Goal: Task Accomplishment & Management: Use online tool/utility

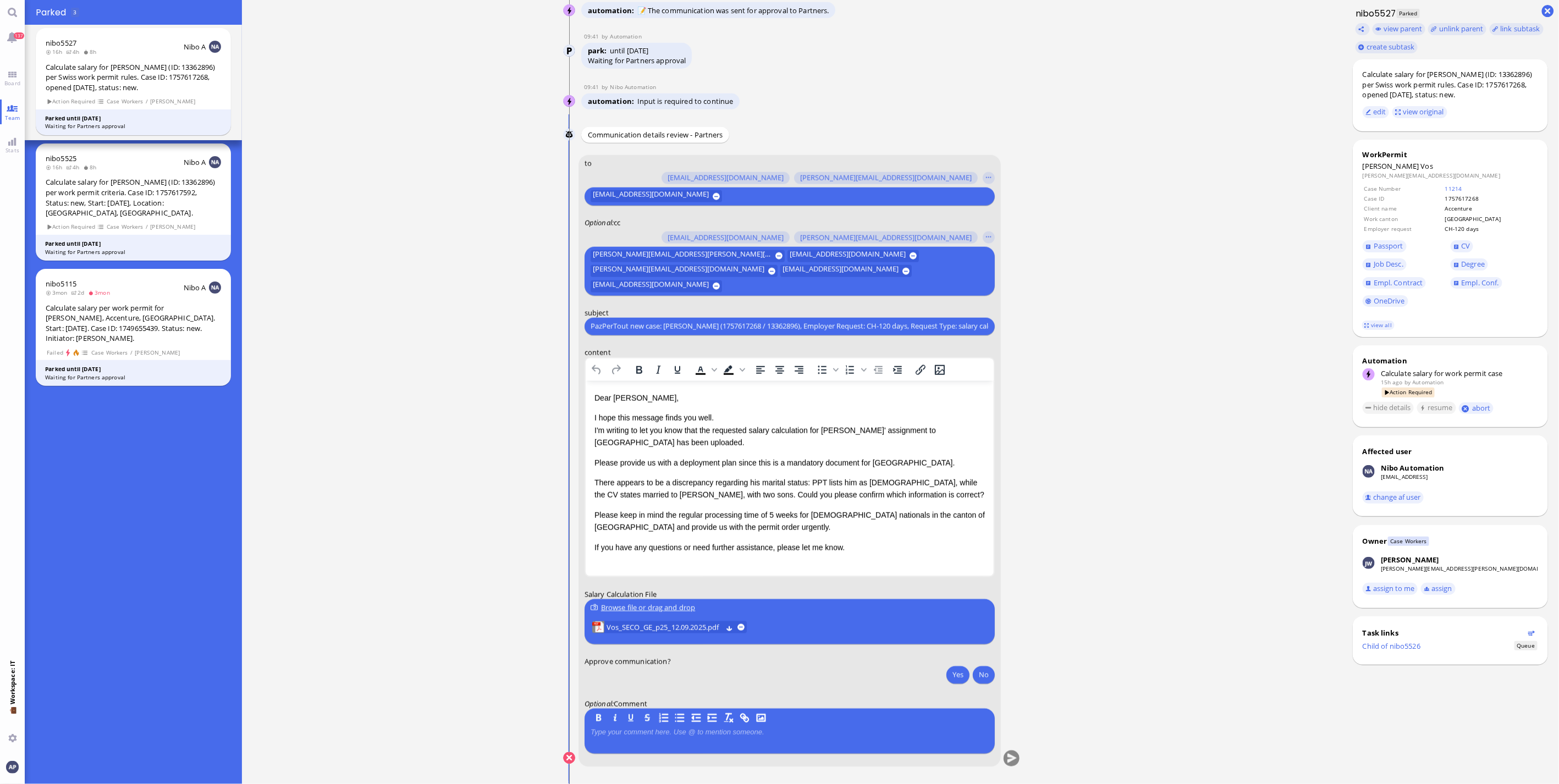
click at [731, 528] on p "Please keep in mind the regular processing time of 5 weeks for [DEMOGRAPHIC_DAT…" at bounding box center [789, 520] width 390 height 25
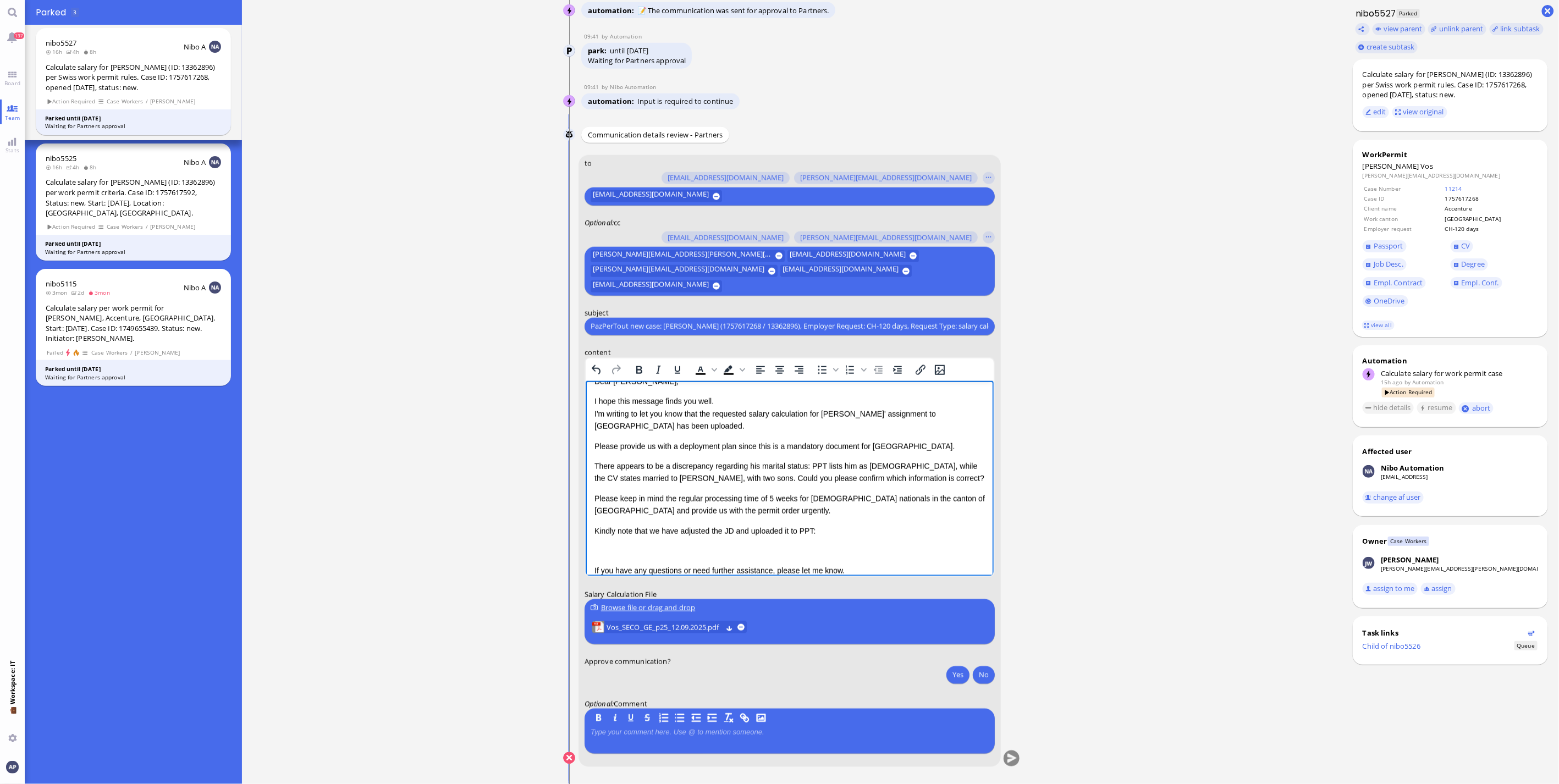
scroll to position [27, 0]
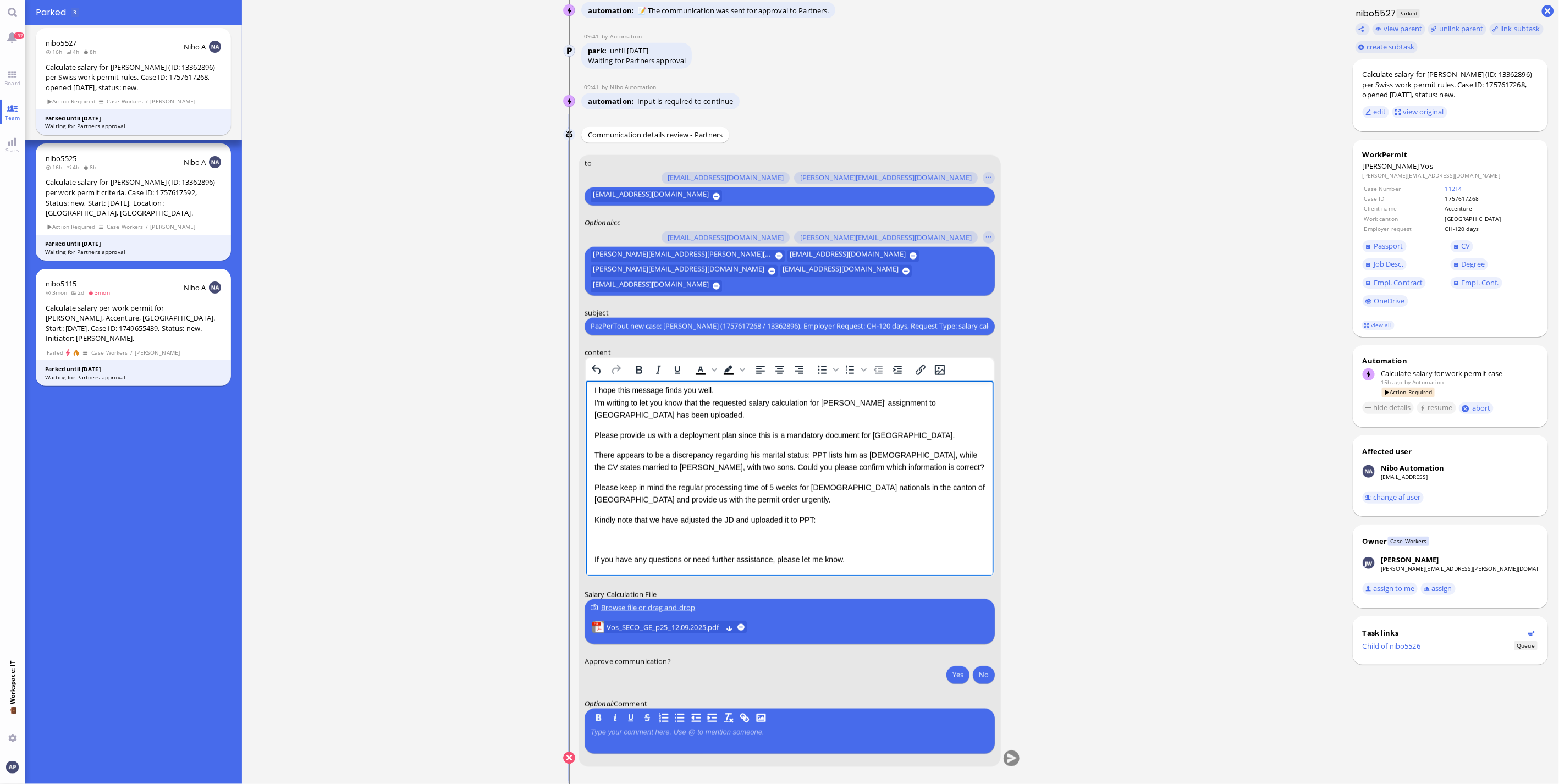
click at [847, 561] on p "If you have any questions or need further assistance, please let me know." at bounding box center [789, 559] width 390 height 12
drag, startPoint x: 740, startPoint y: 497, endPoint x: 588, endPoint y: 486, distance: 152.4
click at [588, 486] on html "Dear [PERSON_NAME], I hope this message finds you well. I'm writing to let you …" at bounding box center [789, 465] width 408 height 224
click at [592, 485] on html "Dear [PERSON_NAME], I hope this message finds you well. I'm writing to let you …" at bounding box center [789, 465] width 408 height 224
drag, startPoint x: 742, startPoint y: 485, endPoint x: 741, endPoint y: 519, distance: 34.0
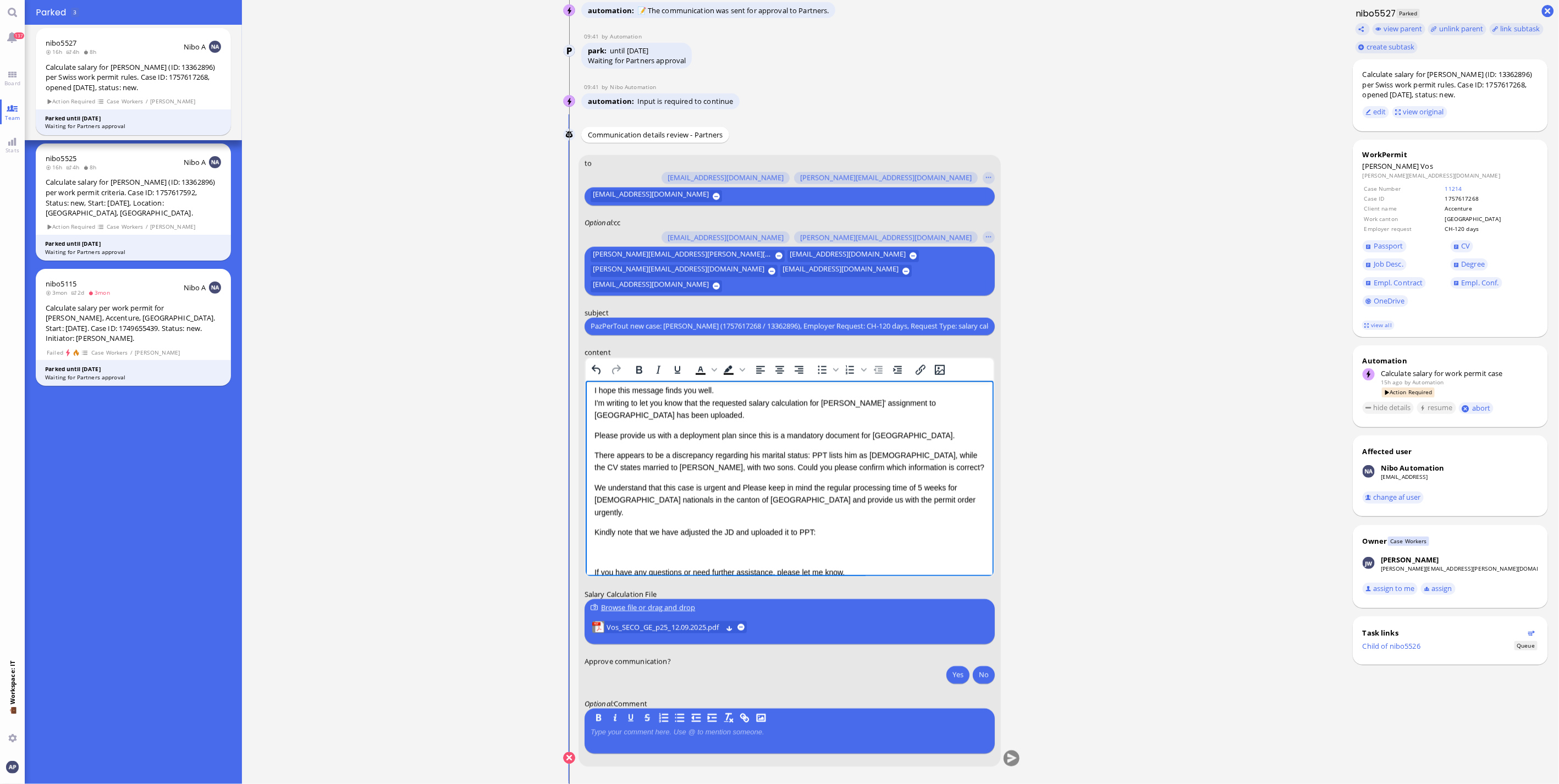
click at [742, 485] on p "We understand that this case is urgent and Please keep in mind the regular proc…" at bounding box center [789, 499] width 390 height 37
drag, startPoint x: 904, startPoint y: 483, endPoint x: 954, endPoint y: 482, distance: 50.0
click at [954, 482] on p "We understand that this case is urgent and [PERSON_NAME] needs to be here on [D…" at bounding box center [789, 499] width 390 height 37
drag, startPoint x: 881, startPoint y: 484, endPoint x: 657, endPoint y: 508, distance: 225.3
click at [657, 508] on p "We understand that this case is urgent and [PERSON_NAME] needs to be here on [D…" at bounding box center [789, 499] width 390 height 37
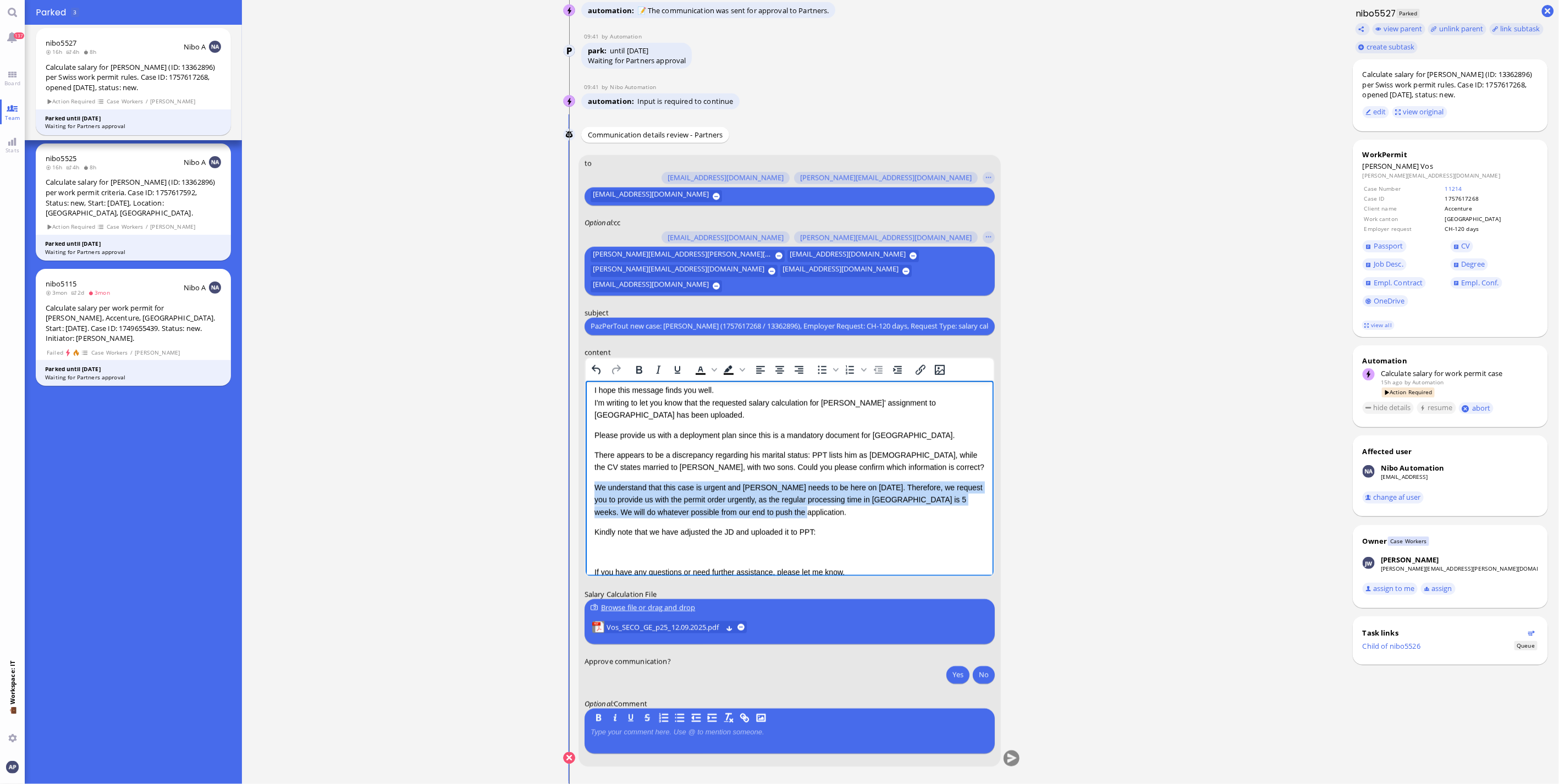
drag, startPoint x: 792, startPoint y: 514, endPoint x: 592, endPoint y: 488, distance: 201.7
click at [592, 488] on html "Dear [PERSON_NAME], I hope this message finds you well. I'm writing to let you …" at bounding box center [789, 471] width 408 height 236
copy p "We understand that this case is urgent and [PERSON_NAME] needs to be here on [D…"
click at [643, 622] on span "Vos_SECO_GE_p25_12.09.2025.pdf" at bounding box center [664, 627] width 116 height 12
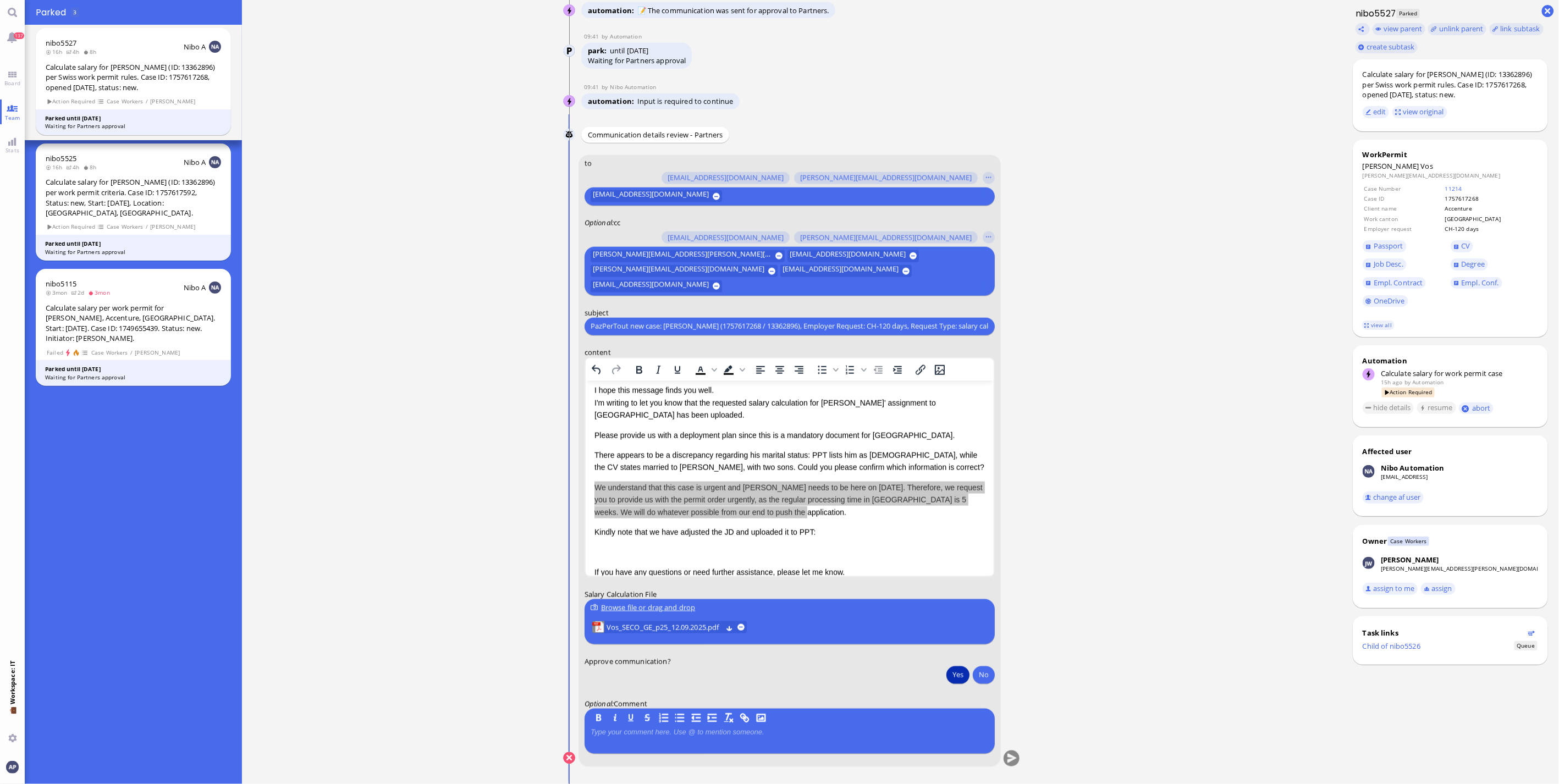
click at [960, 676] on button "Yes" at bounding box center [958, 674] width 23 height 18
click at [1009, 761] on button "submit" at bounding box center [1011, 758] width 16 height 16
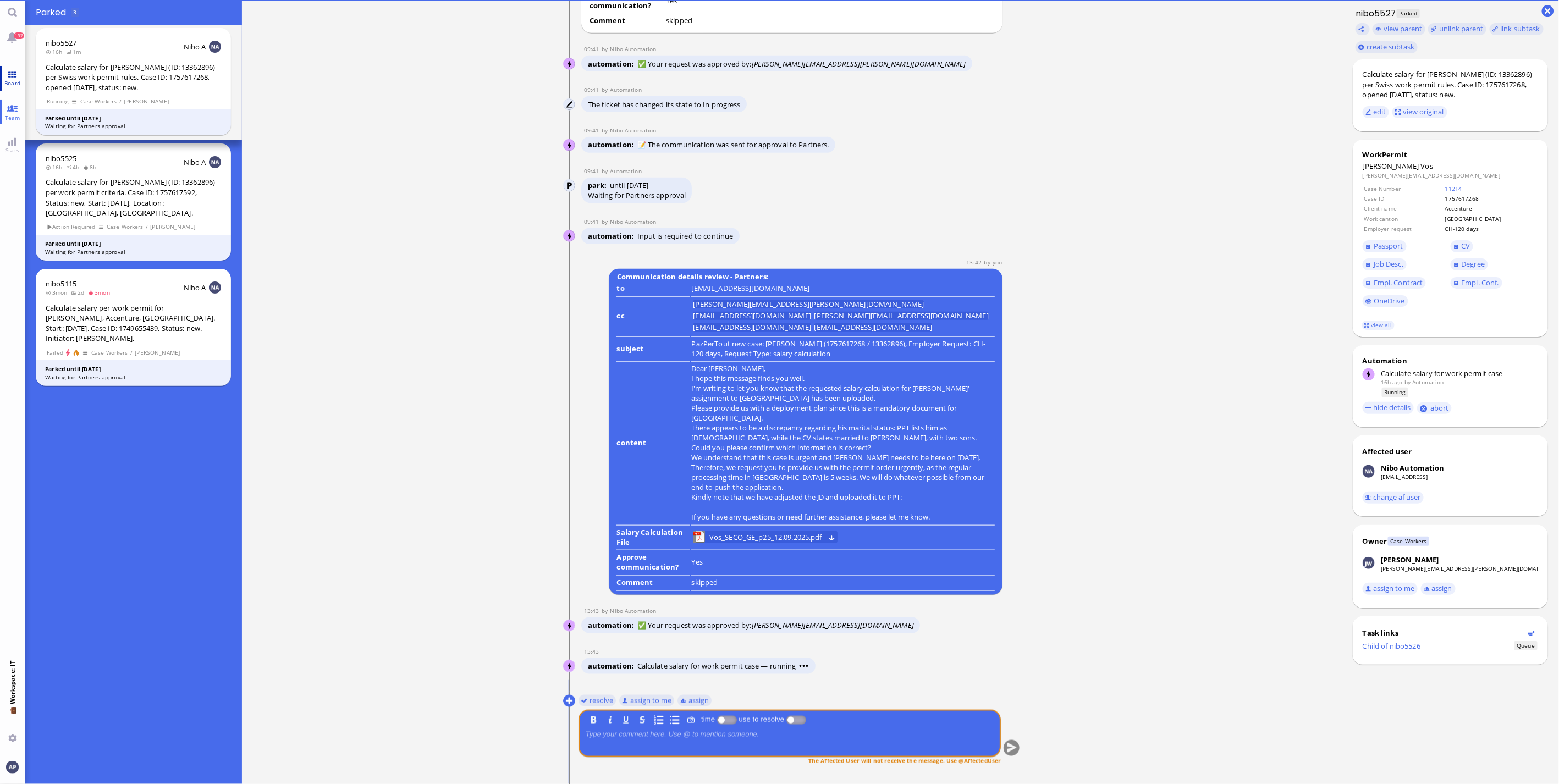
click at [12, 78] on link "Board" at bounding box center [12, 78] width 25 height 25
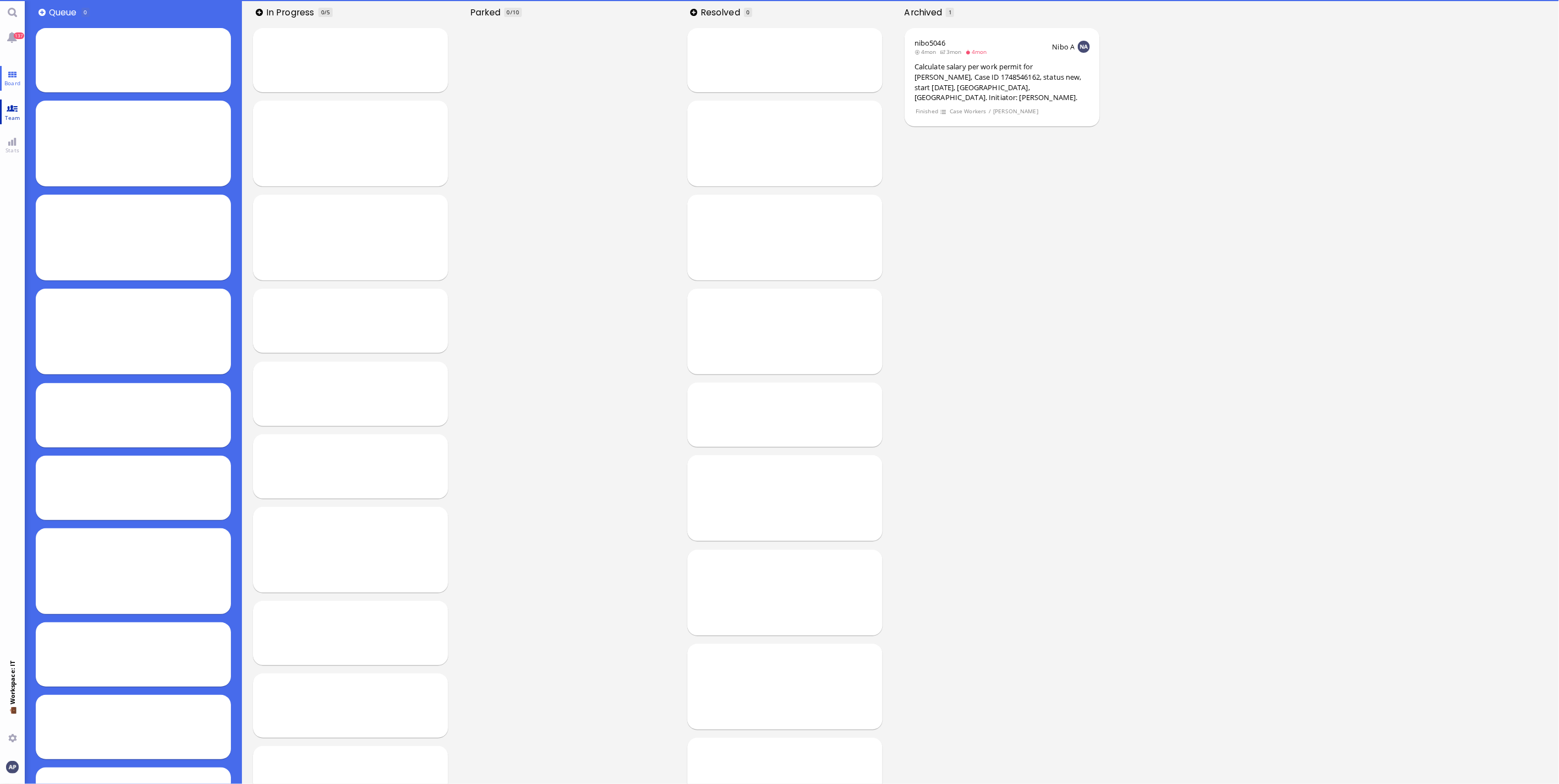
click at [13, 107] on link "Team" at bounding box center [12, 111] width 25 height 25
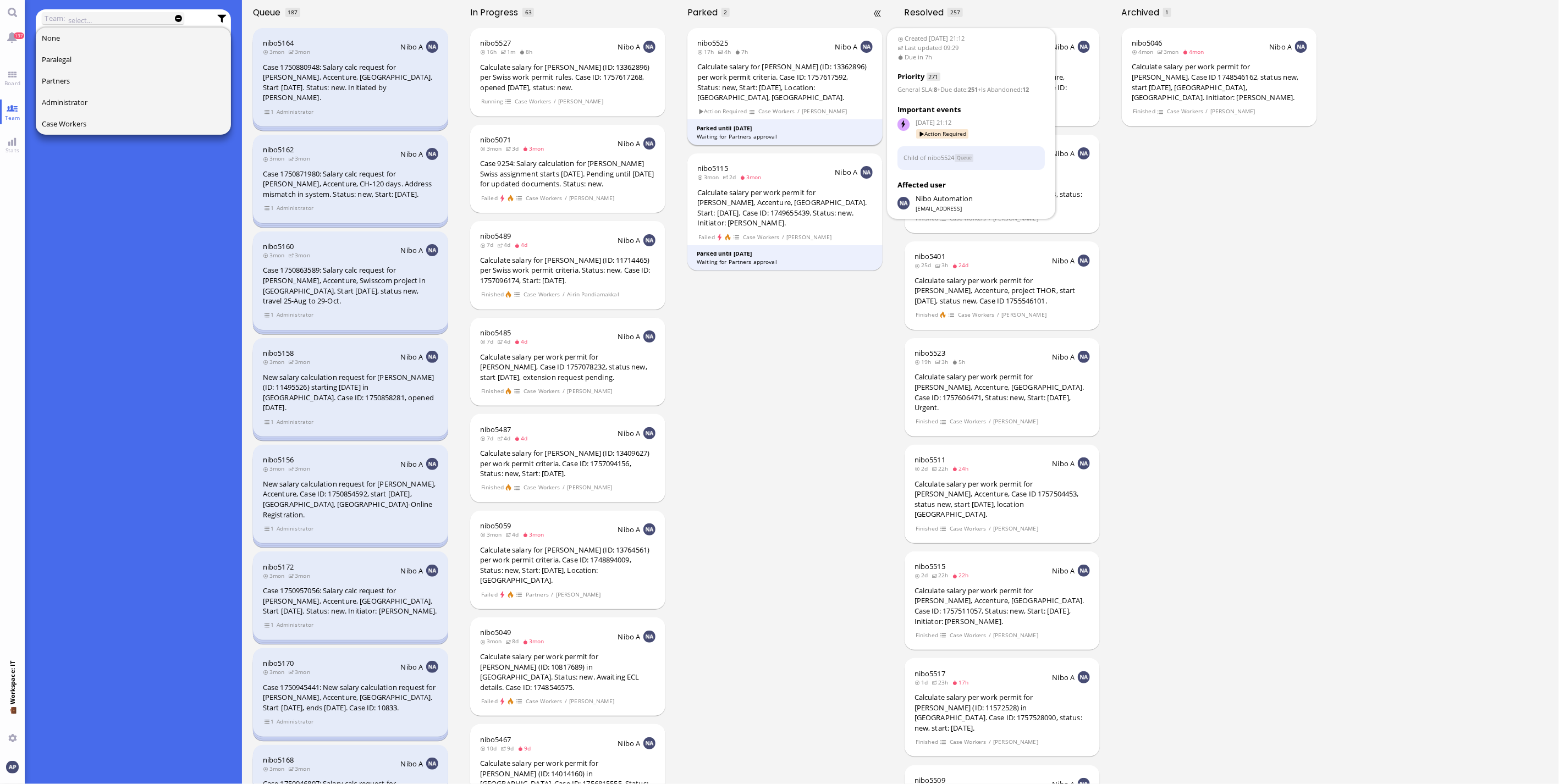
click at [776, 78] on div "Calculate salary for [PERSON_NAME] (ID: 13362896) per work permit criteria. Cas…" at bounding box center [785, 82] width 176 height 41
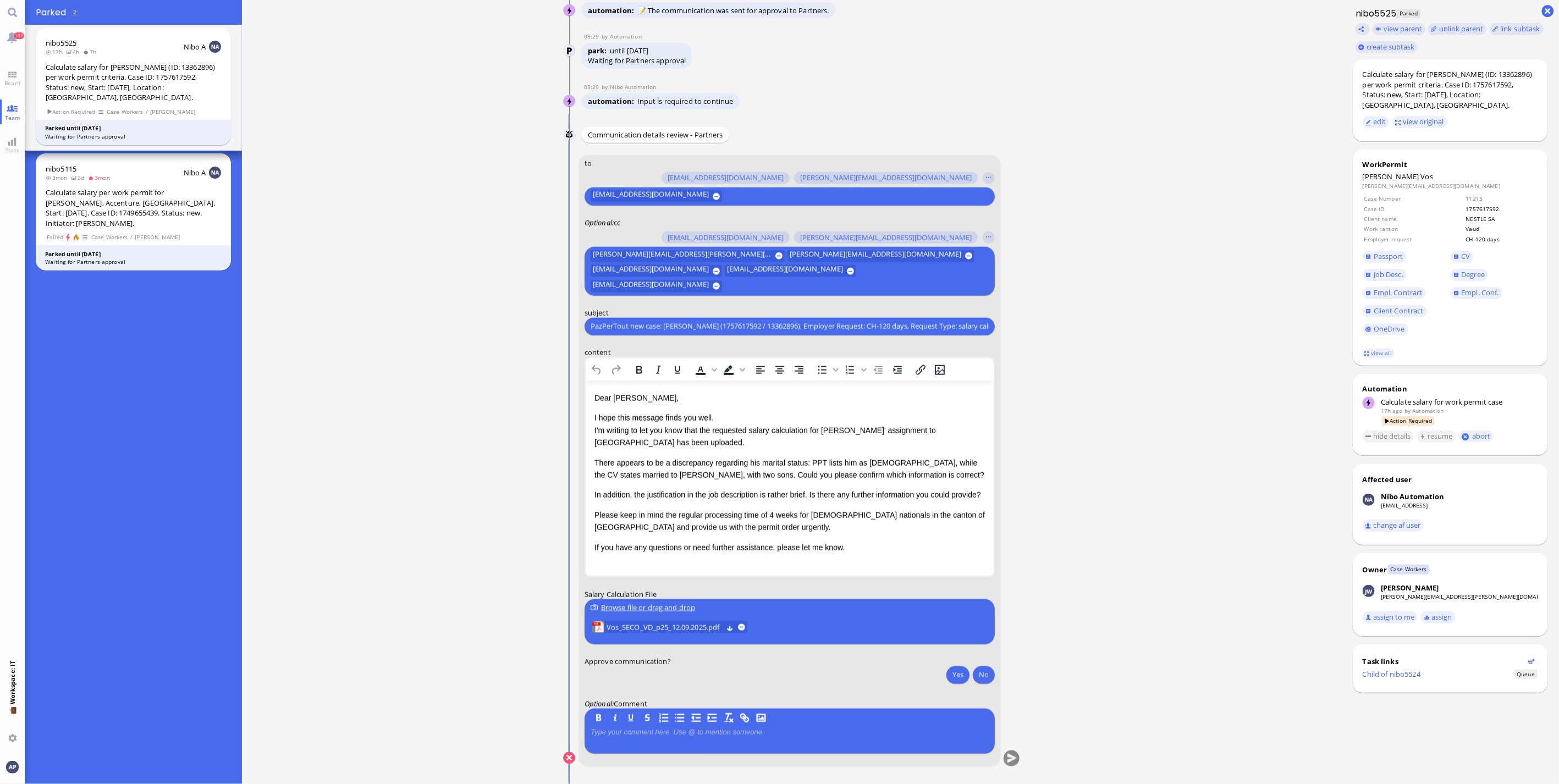
click at [789, 496] on p "In addition, the justification in the job description is rather brief. Is there…" at bounding box center [789, 494] width 390 height 12
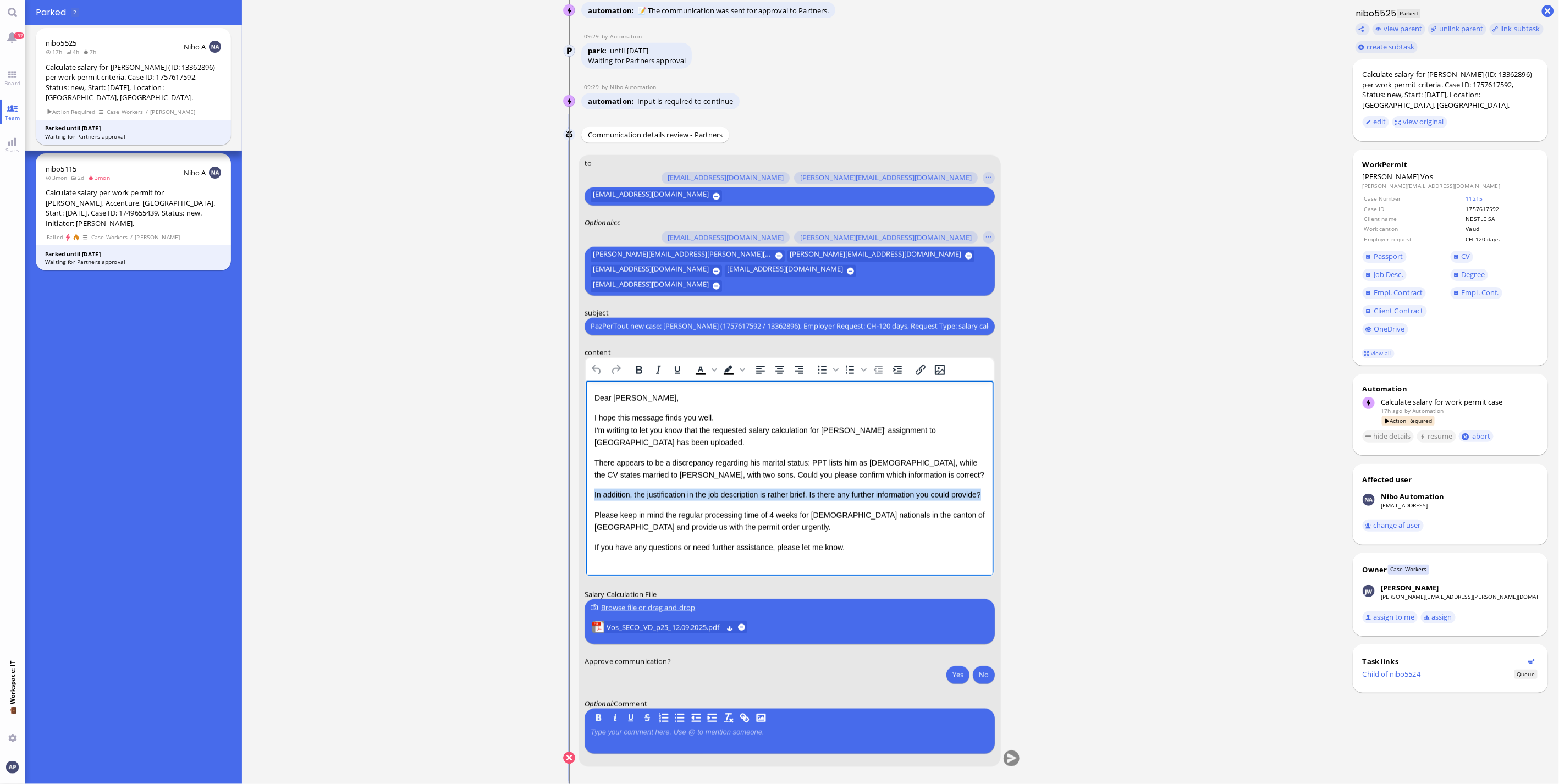
click at [789, 496] on p "In addition, the justification in the job description is rather brief. Is there…" at bounding box center [789, 494] width 390 height 12
drag, startPoint x: 724, startPoint y: 505, endPoint x: 588, endPoint y: 498, distance: 136.2
click at [588, 498] on html "Dear [PERSON_NAME], I hope this message finds you well. I'm writing to let you …" at bounding box center [789, 462] width 408 height 164
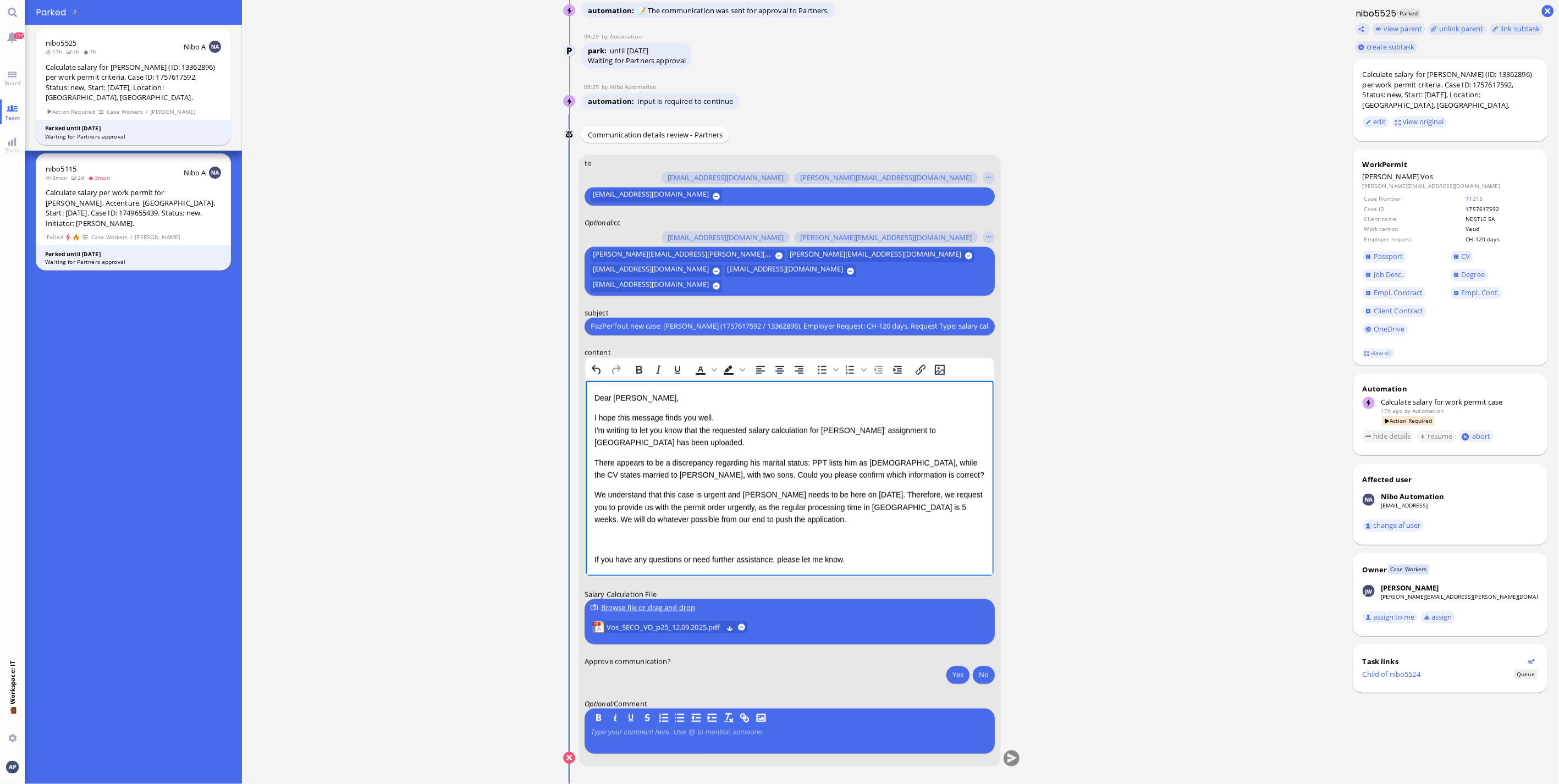
click at [858, 506] on p "We understand that this case is urgent and [PERSON_NAME] needs to be here on [D…" at bounding box center [789, 506] width 390 height 37
drag, startPoint x: 733, startPoint y: 508, endPoint x: 973, endPoint y: 508, distance: 240.0
click at [973, 508] on p "We understand that this case is urgent and [PERSON_NAME] needs to be here on [D…" at bounding box center [789, 506] width 390 height 37
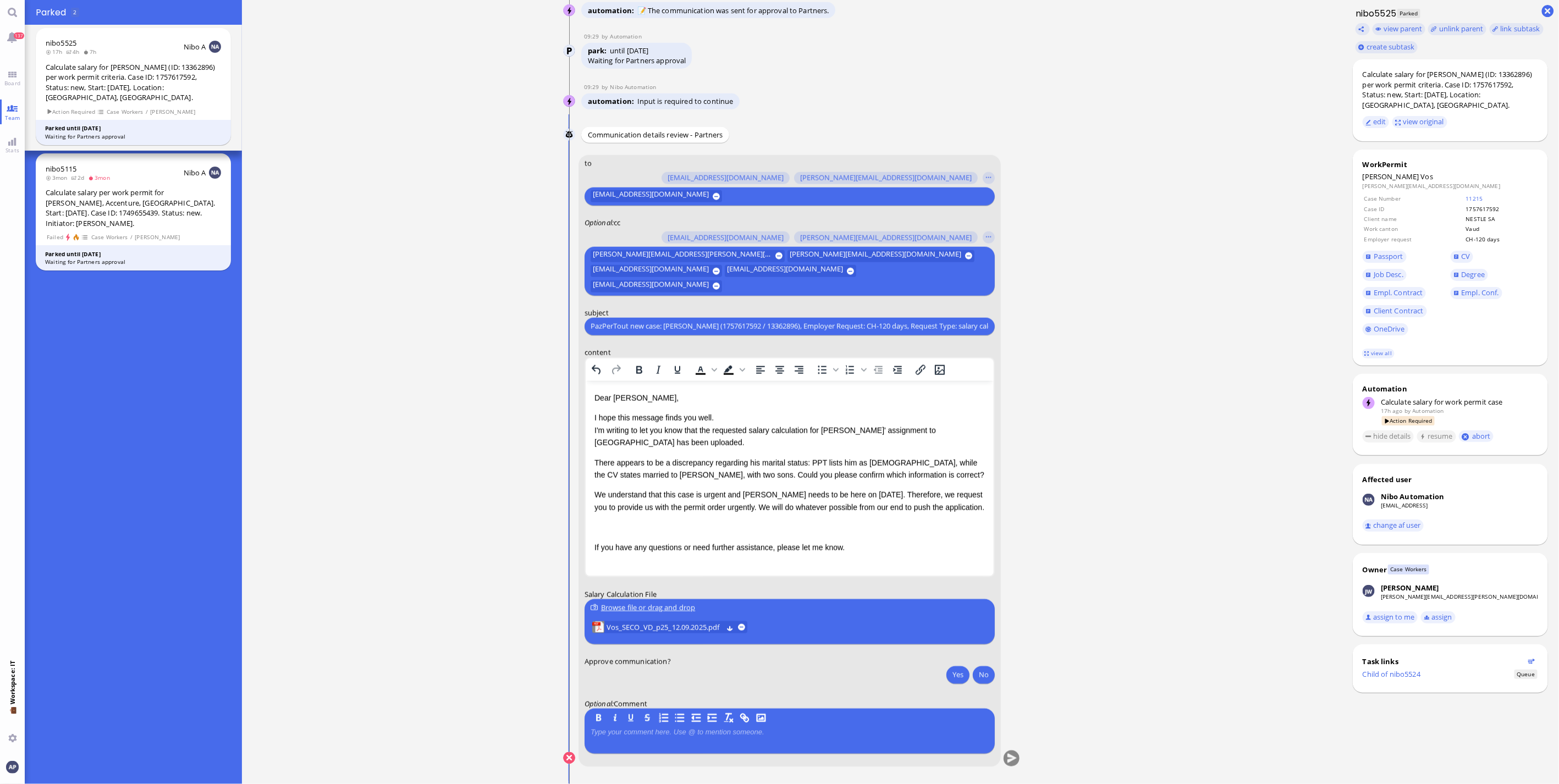
click at [416, 425] on ticket "[DATE] 21:12 by Automation Automation Calculate eligible salary for work permit…" at bounding box center [792, 392] width 1100 height 784
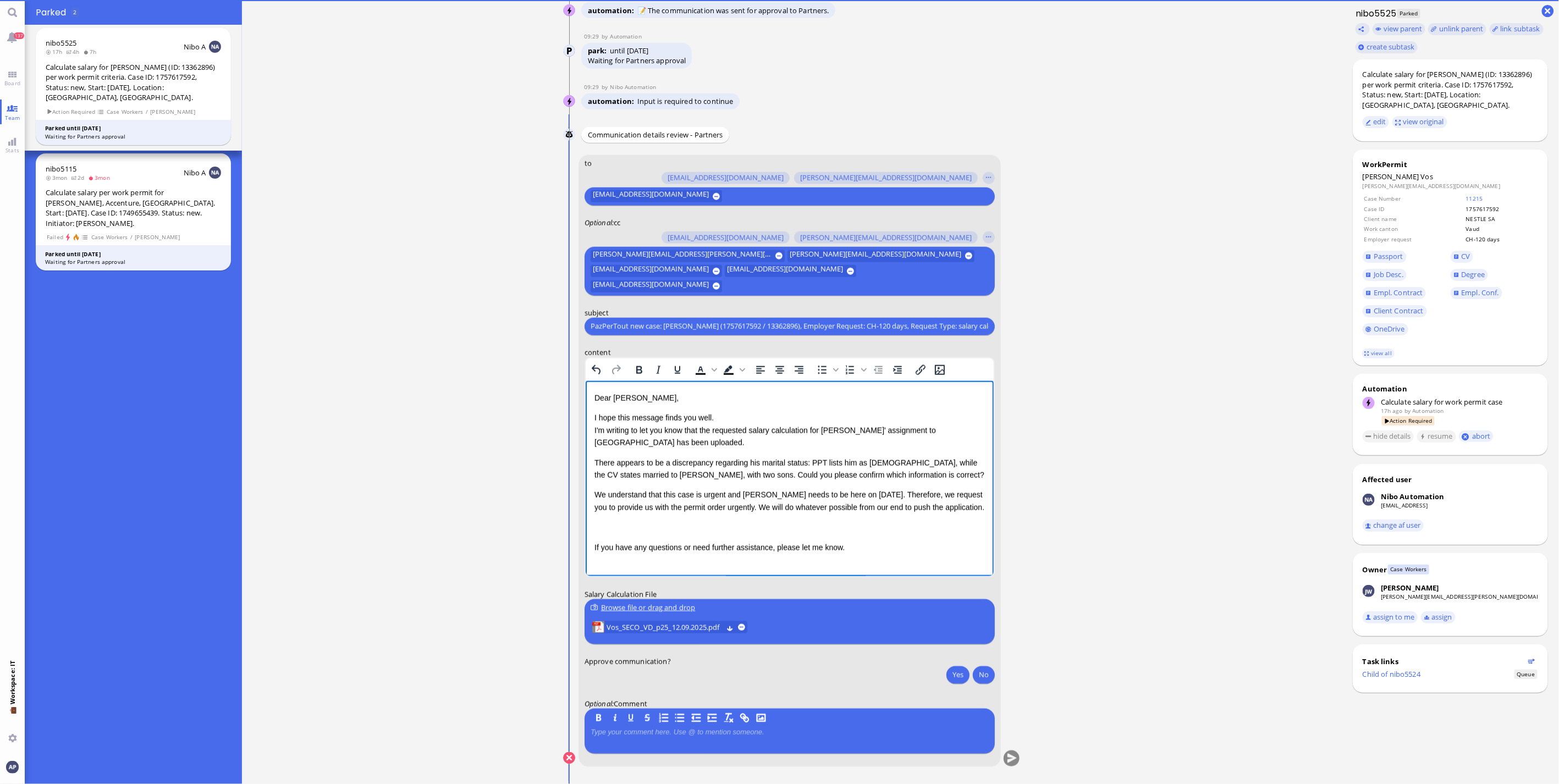
click at [632, 531] on p "Rich Text Area. Press ALT-0 for help." at bounding box center [789, 526] width 390 height 12
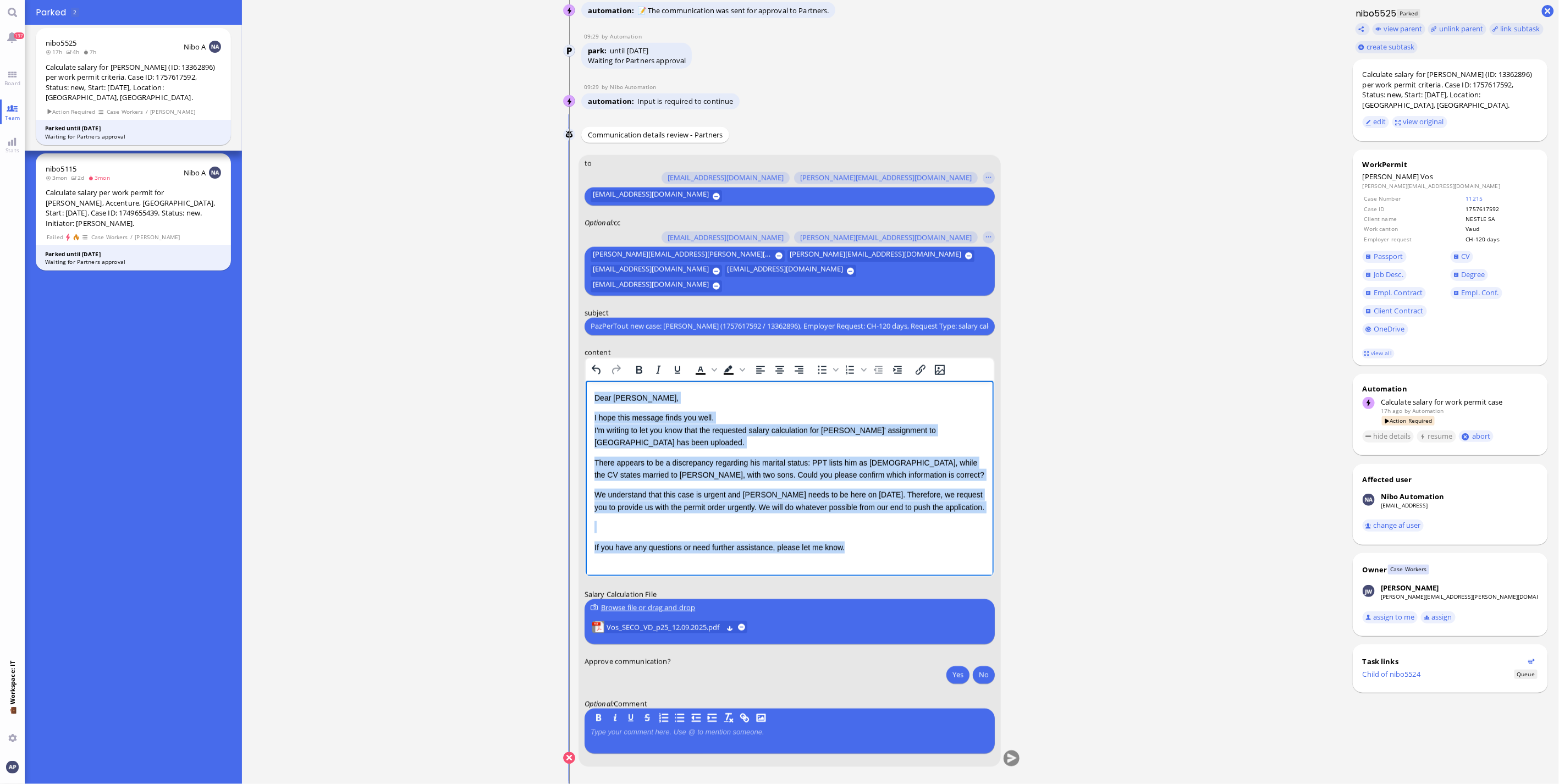
drag, startPoint x: 596, startPoint y: 400, endPoint x: 1651, endPoint y: 1103, distance: 1267.8
click at [993, 564] on html "Dear [PERSON_NAME], I hope this message finds you well. I'm writing to let you …" at bounding box center [789, 472] width 408 height 183
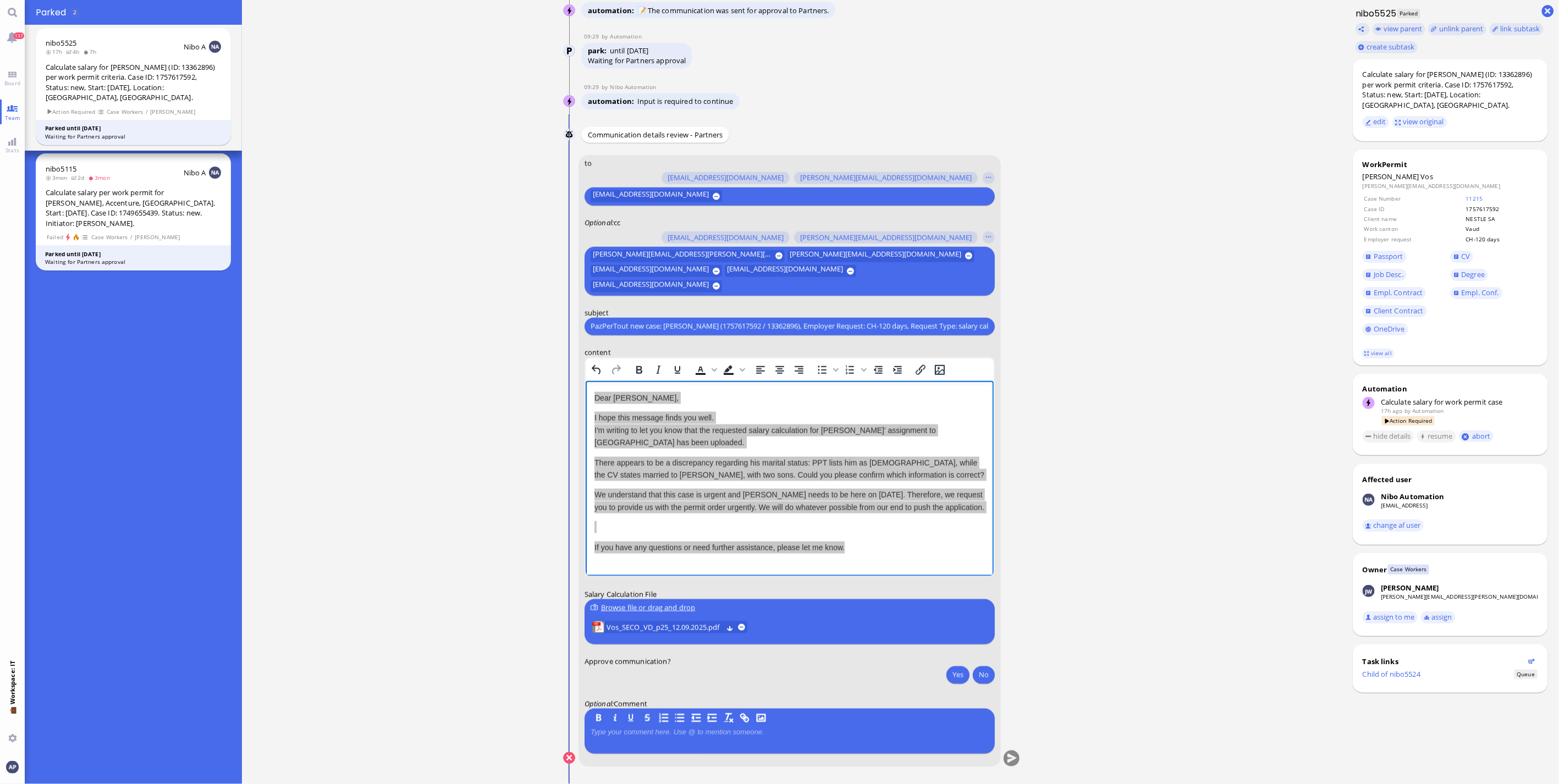
click at [1092, 547] on ticket "[DATE] 21:12 by Automation Automation Calculate eligible salary for work permit…" at bounding box center [792, 392] width 1100 height 784
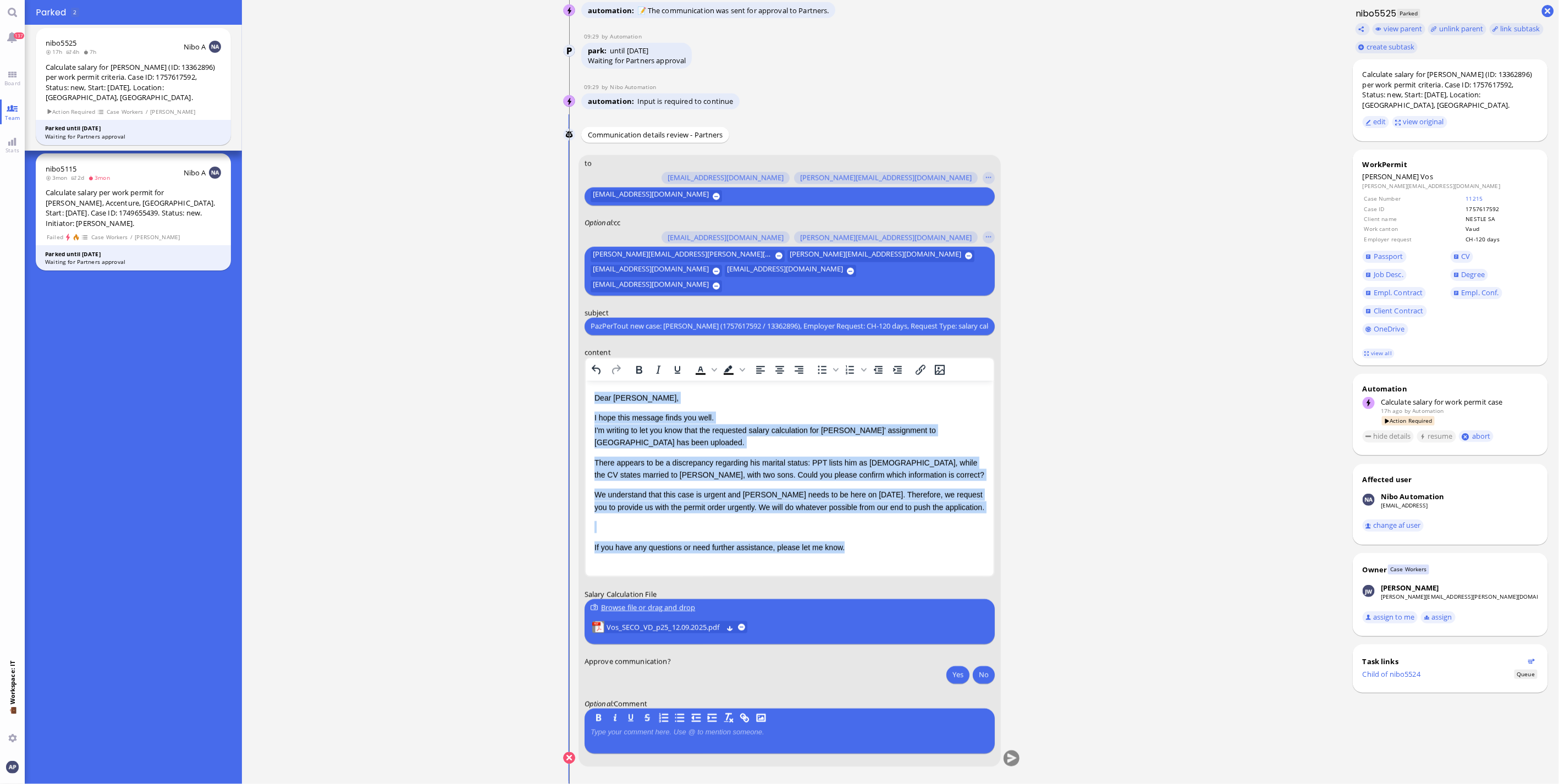
click at [609, 528] on p "Rich Text Area. Press ALT-0 for help." at bounding box center [789, 526] width 390 height 12
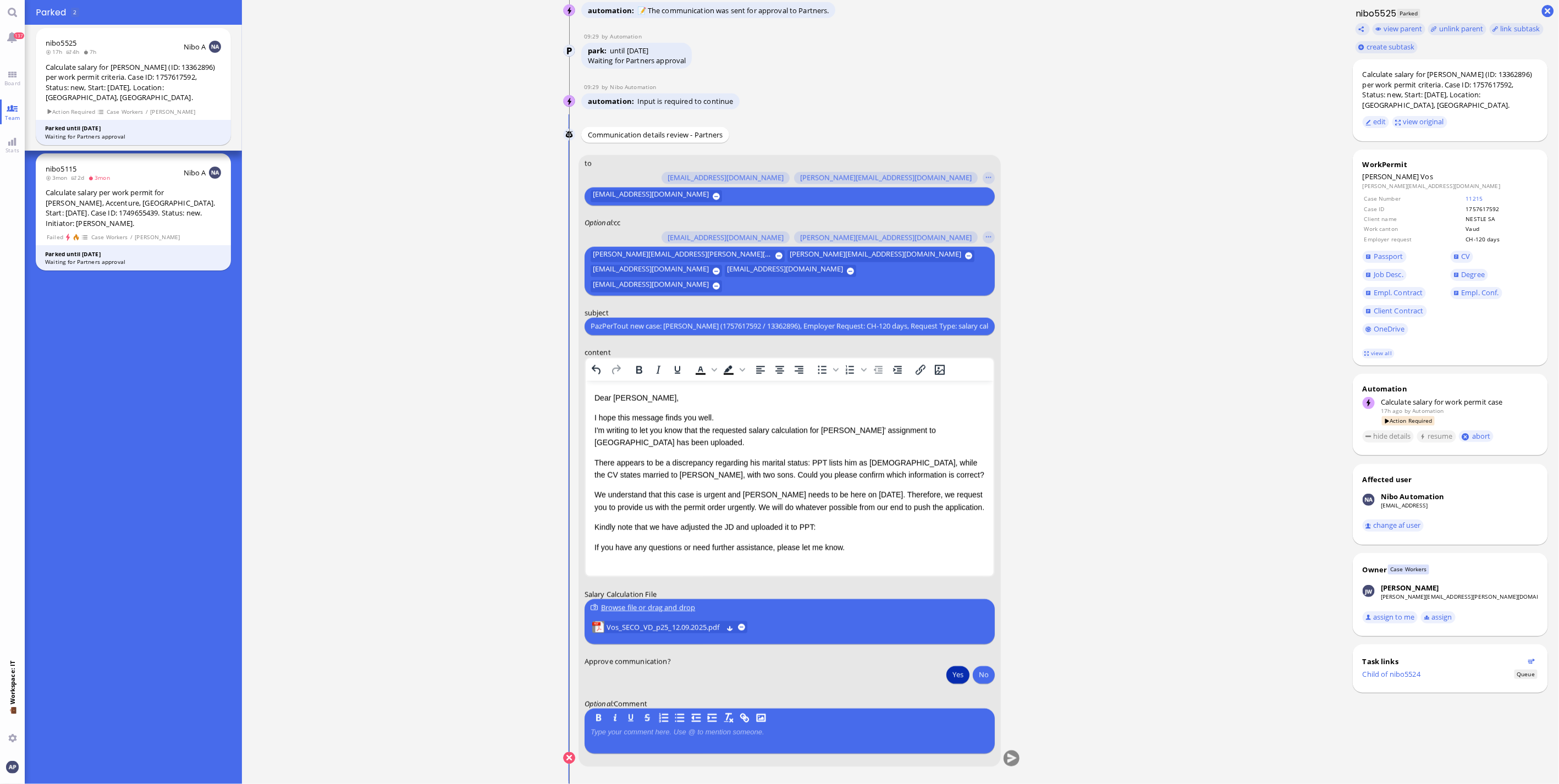
click at [957, 678] on button "Yes" at bounding box center [958, 674] width 23 height 18
click at [640, 629] on span "Vos_SECO_VD_p25_12.09.2025.pdf" at bounding box center [665, 627] width 116 height 12
click at [1009, 759] on button "submit" at bounding box center [1011, 758] width 16 height 16
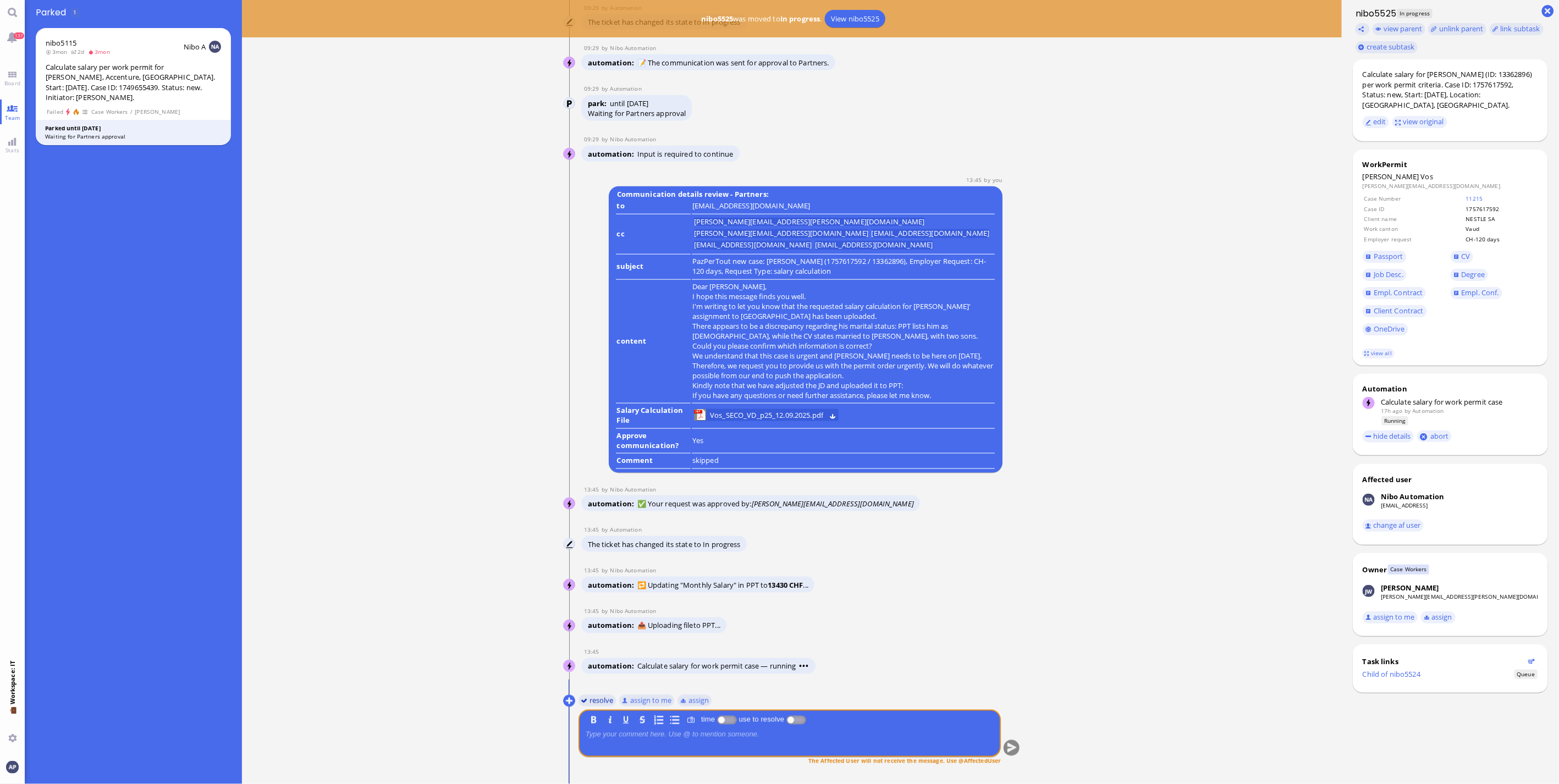
click at [587, 696] on button "resolve" at bounding box center [597, 701] width 38 height 12
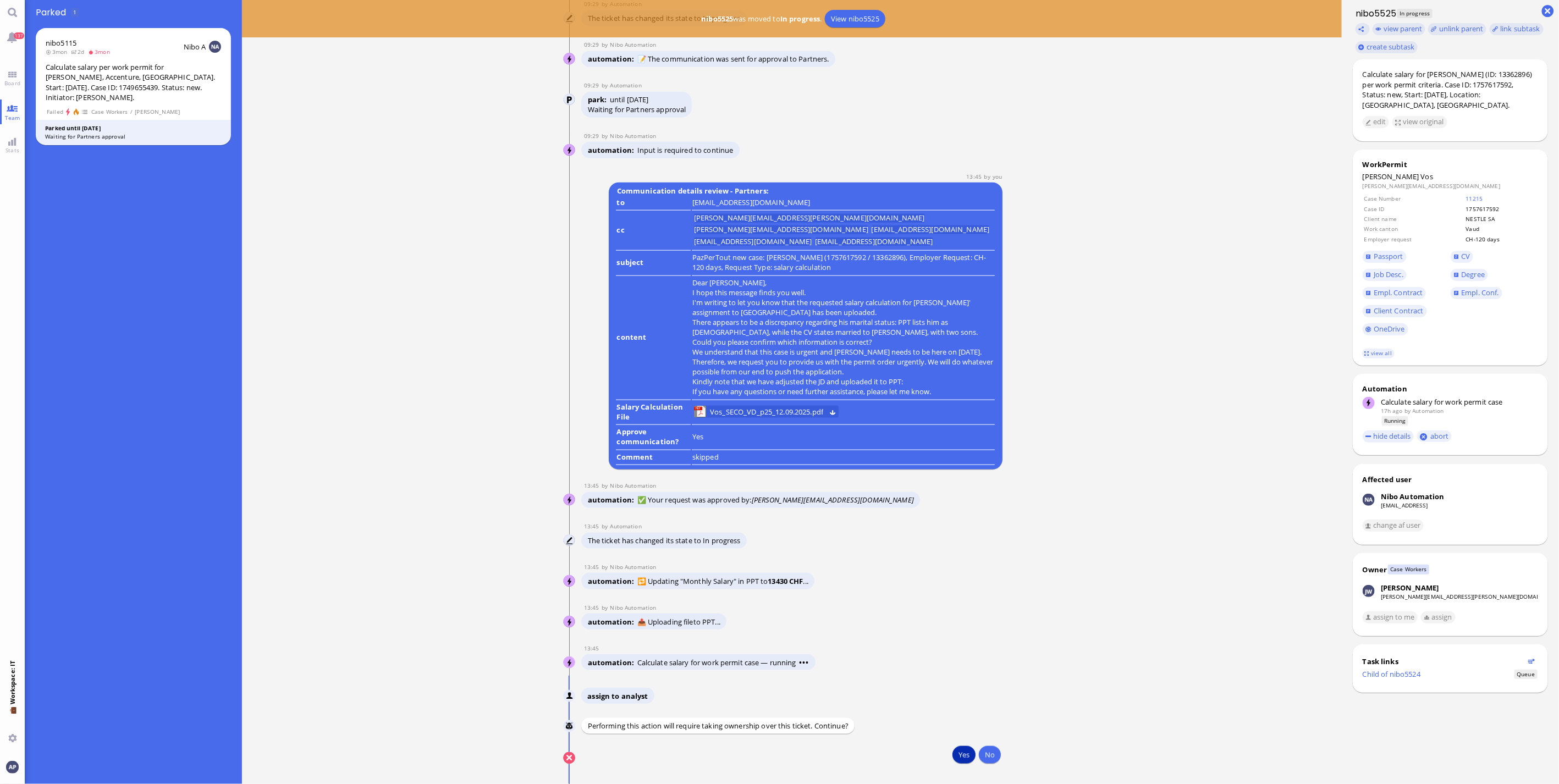
click at [960, 756] on button "Yes" at bounding box center [964, 754] width 23 height 18
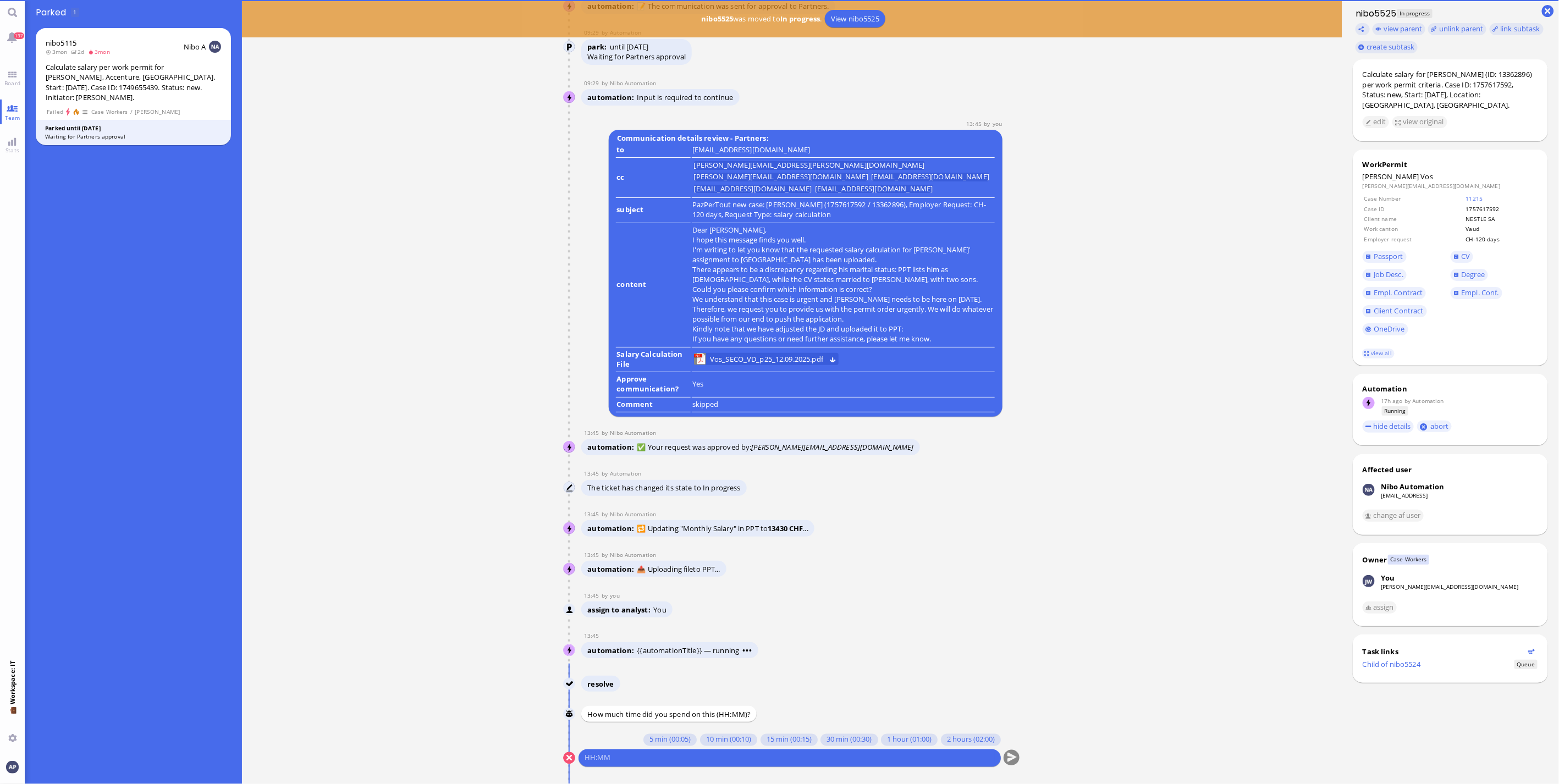
scroll to position [1, 0]
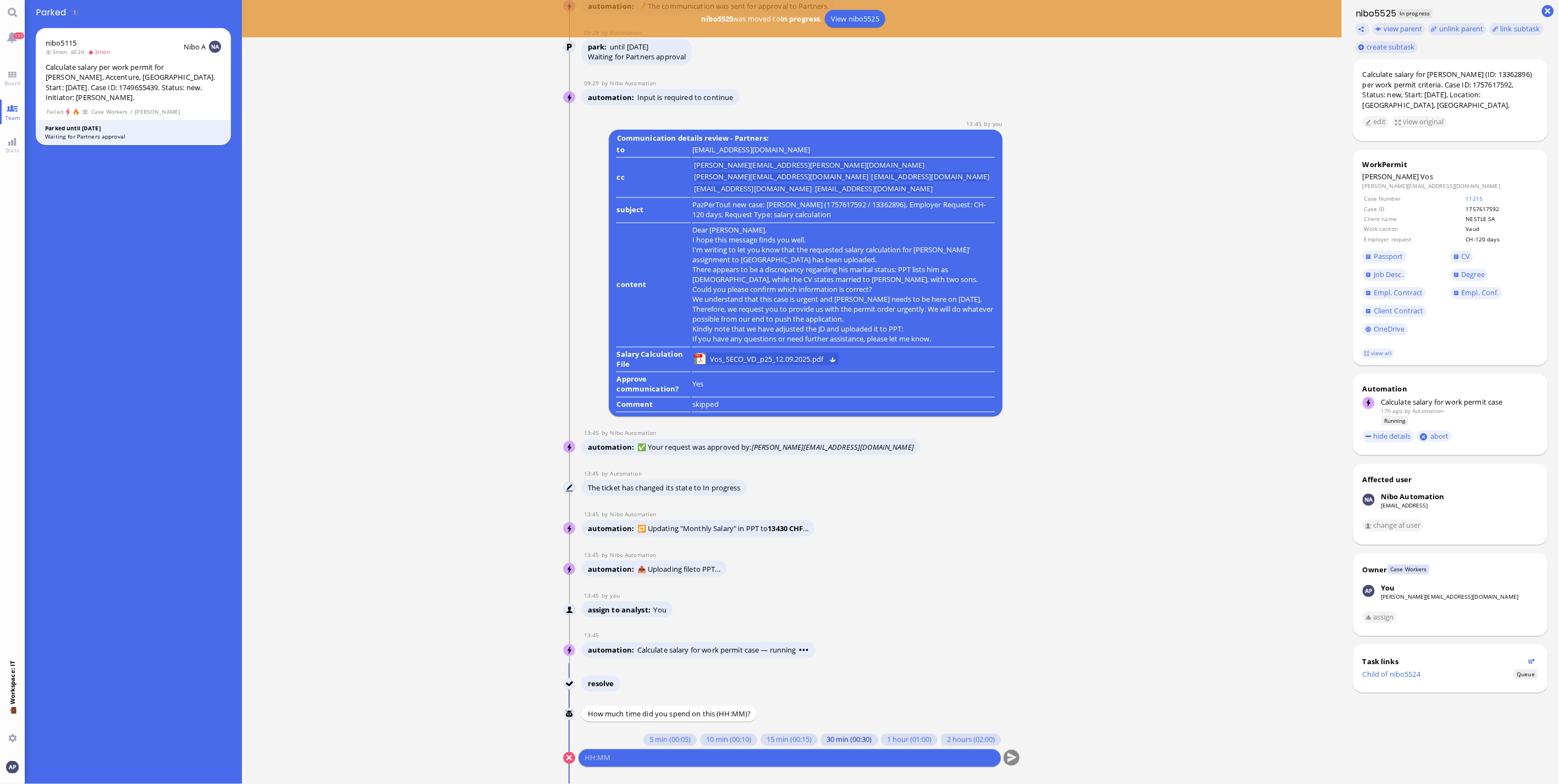
click at [847, 742] on button "30 min (00:30)" at bounding box center [850, 740] width 57 height 12
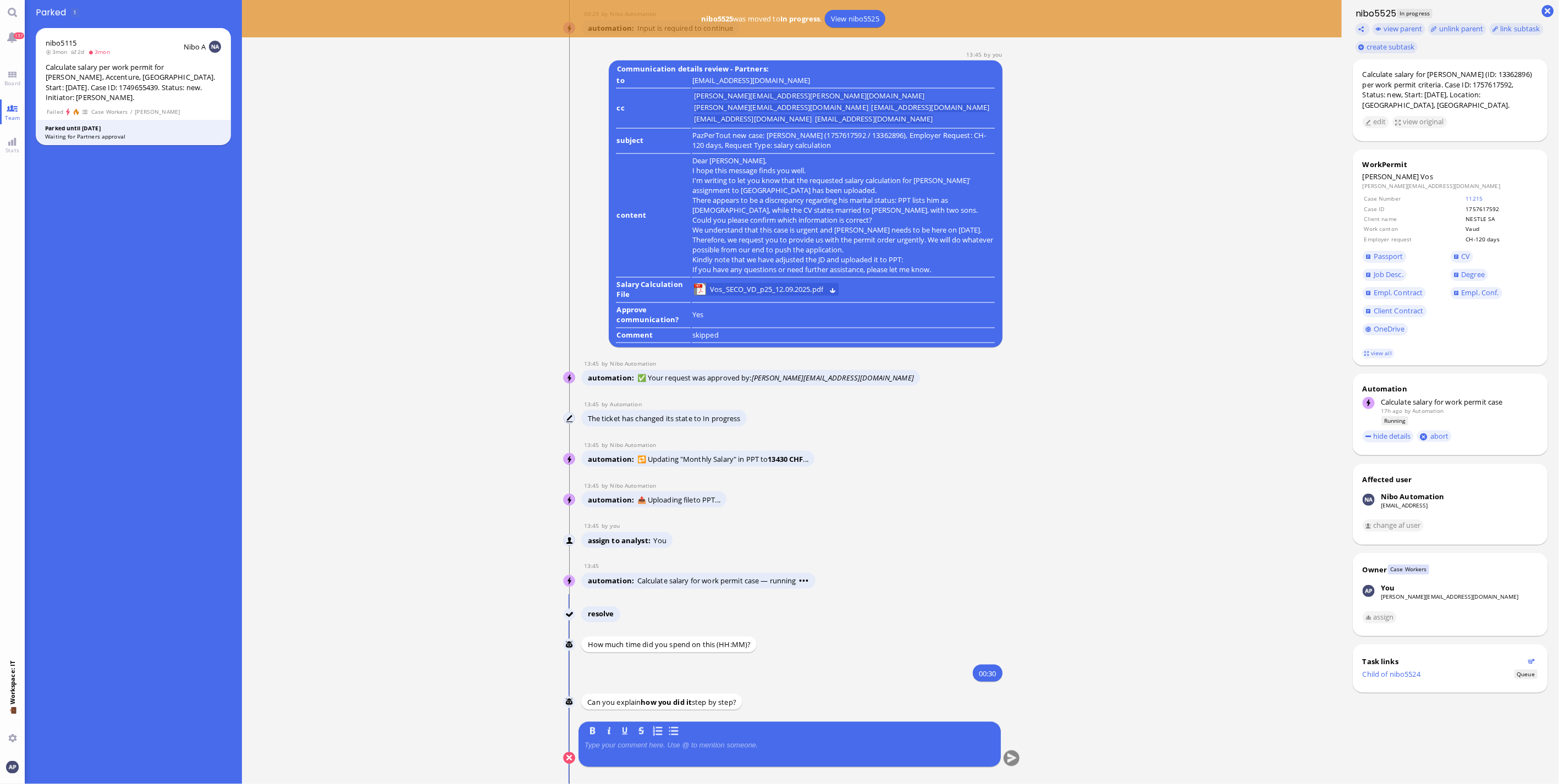
click at [720, 748] on p at bounding box center [790, 745] width 410 height 9
click at [1011, 759] on button "submit" at bounding box center [1011, 758] width 16 height 16
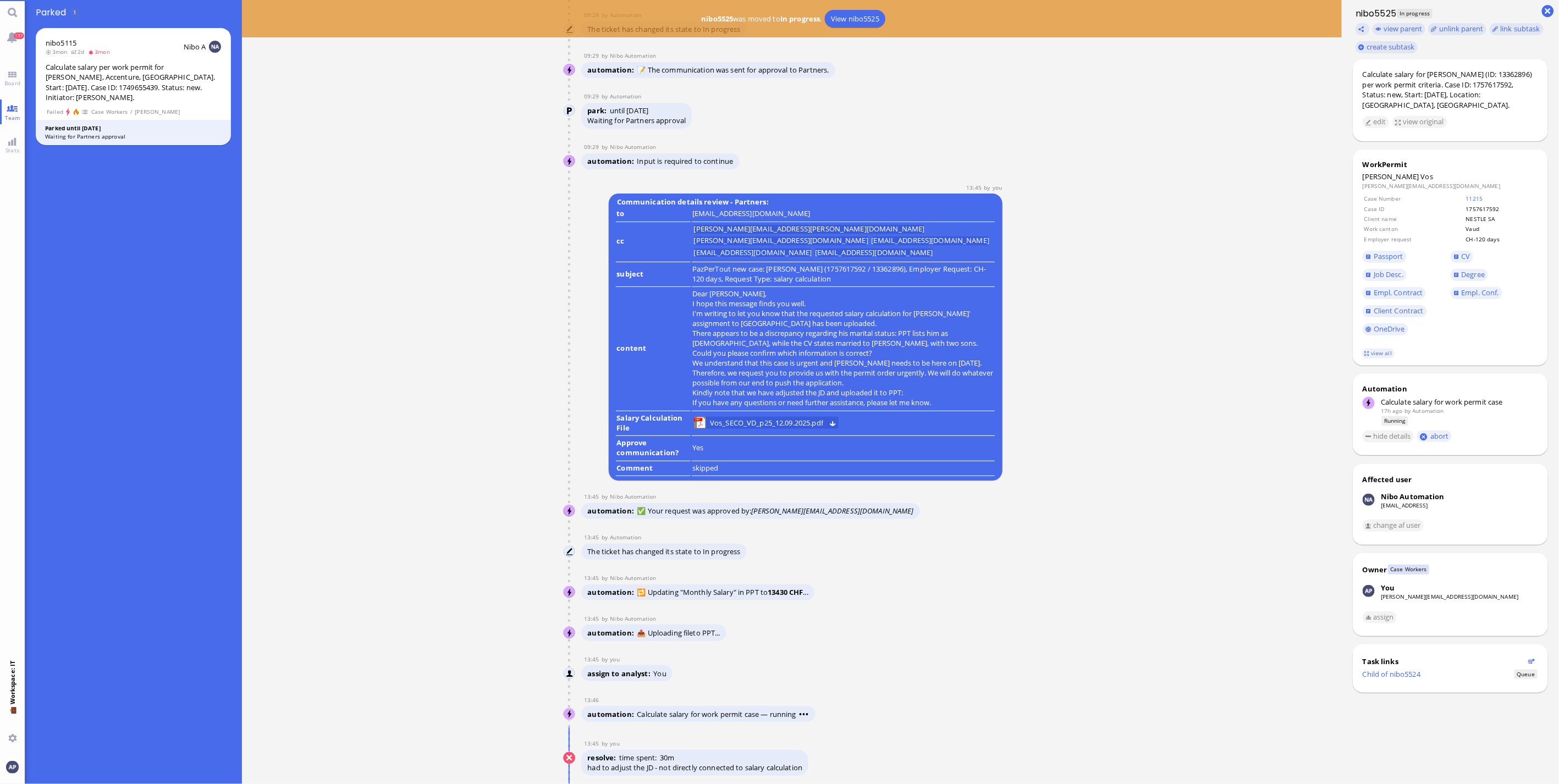
click at [724, 768] on p "had to adjust the JD - not directly connected to salary calculation" at bounding box center [695, 767] width 215 height 10
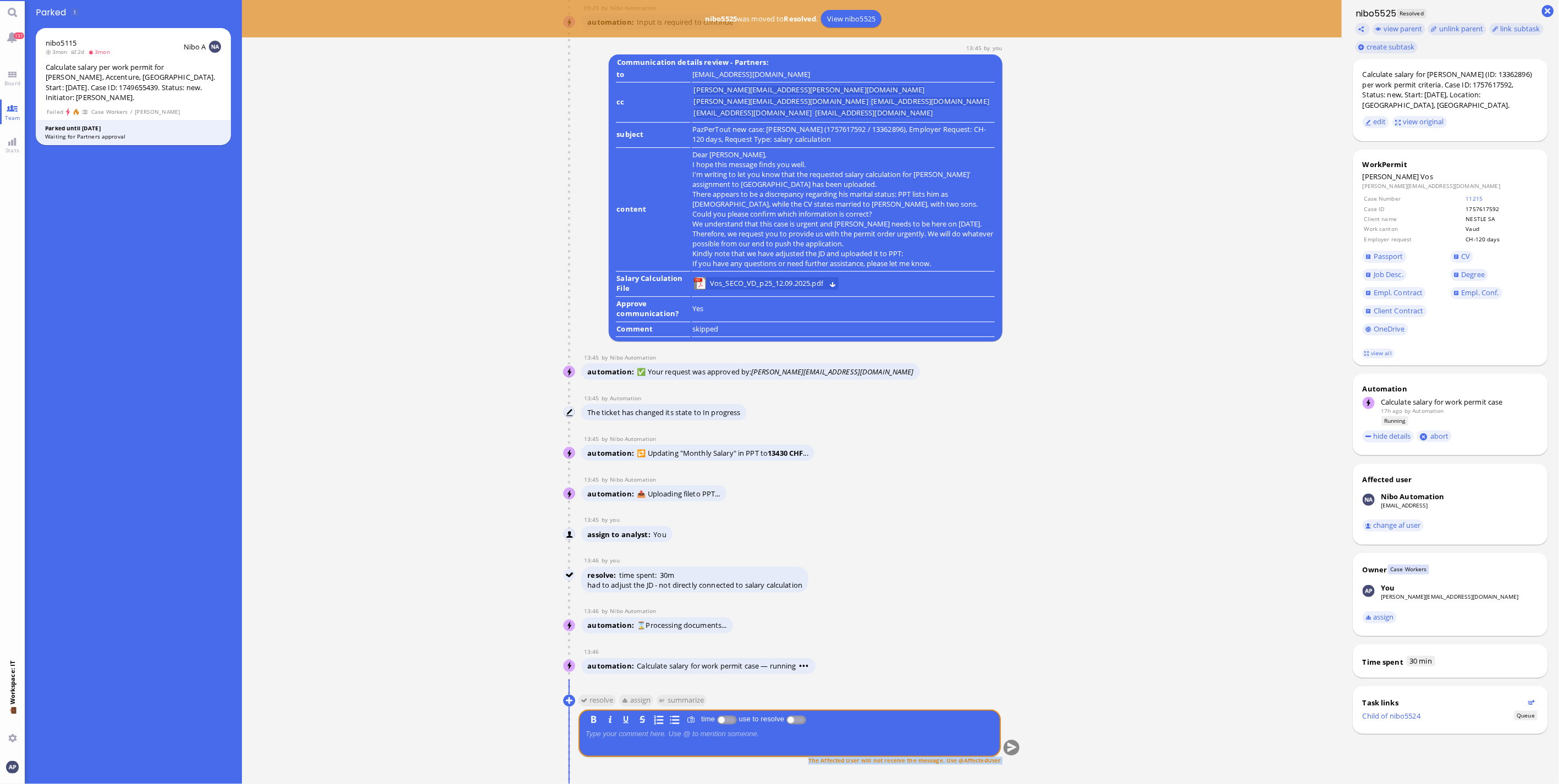
click at [724, 768] on div "You resolve assign summarize B I U S time use to resolve The Affected User will…" at bounding box center [792, 736] width 458 height 90
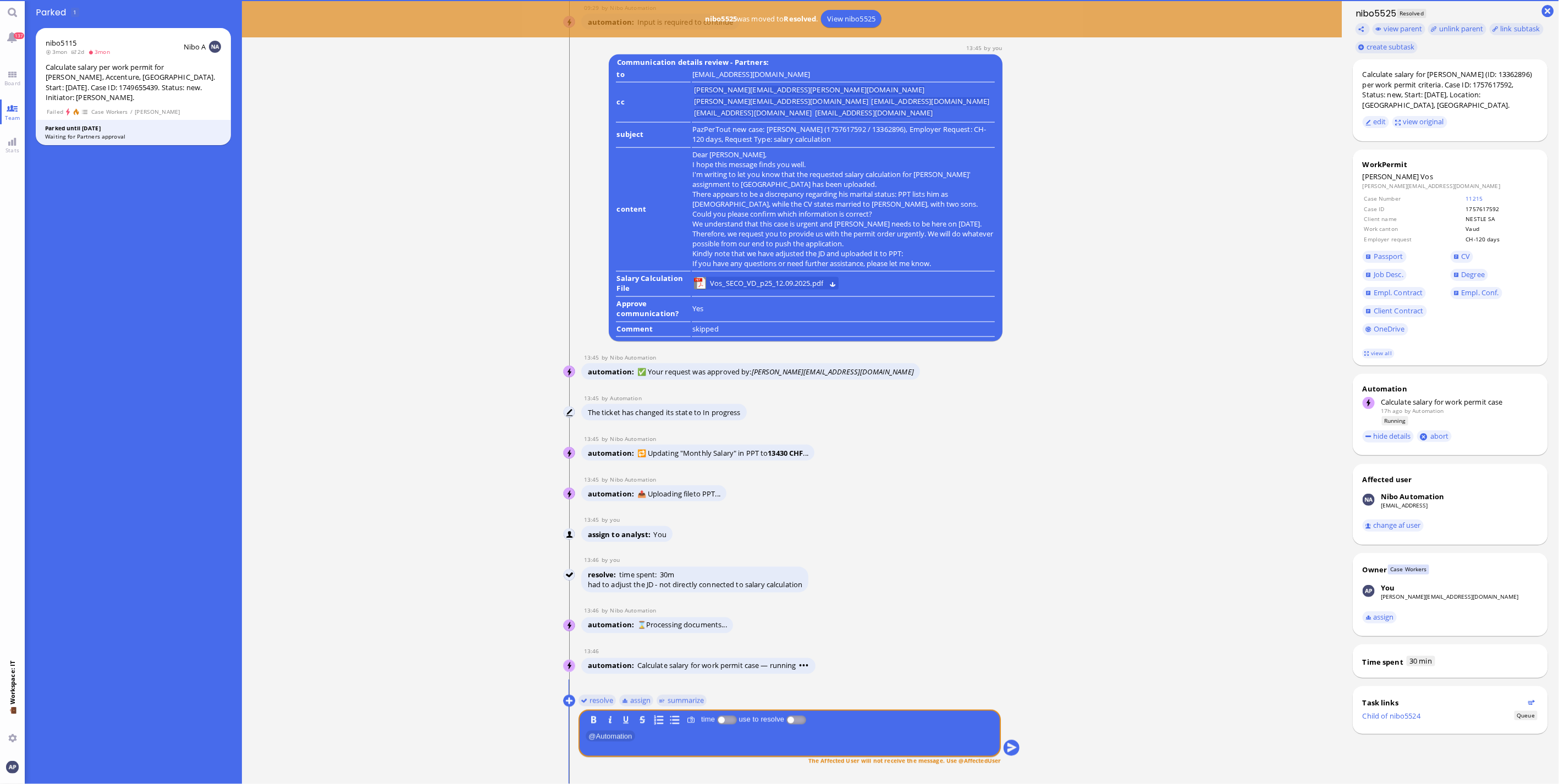
click at [653, 665] on span "Calculate salary for work permit case — running • • •" at bounding box center [723, 665] width 172 height 10
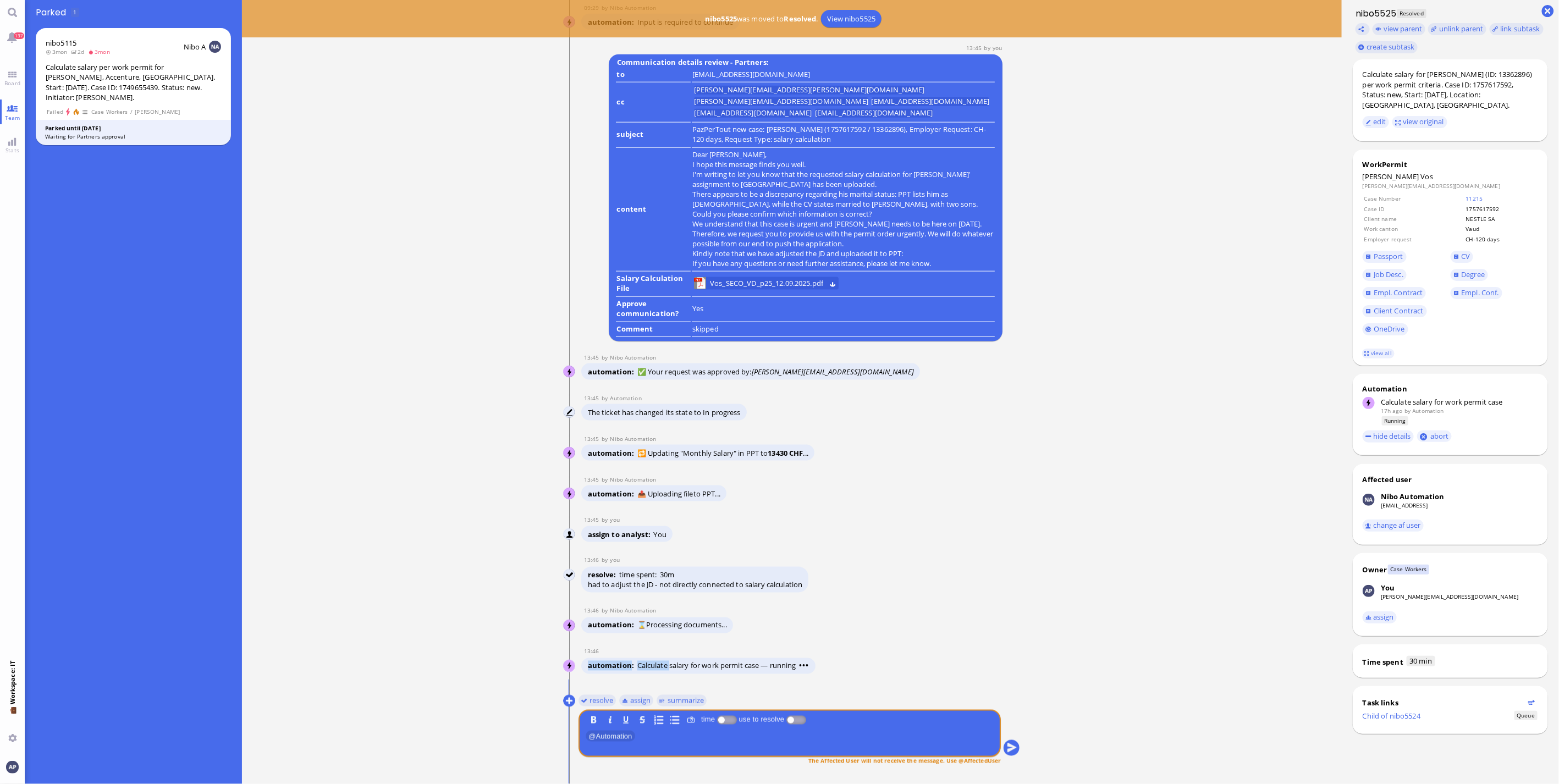
drag, startPoint x: 653, startPoint y: 665, endPoint x: 616, endPoint y: 581, distance: 91.8
click at [619, 580] on span "time spent" at bounding box center [638, 575] width 38 height 10
click at [614, 587] on p "had to adjust the JD - not directly connected to salary calculation" at bounding box center [695, 585] width 215 height 10
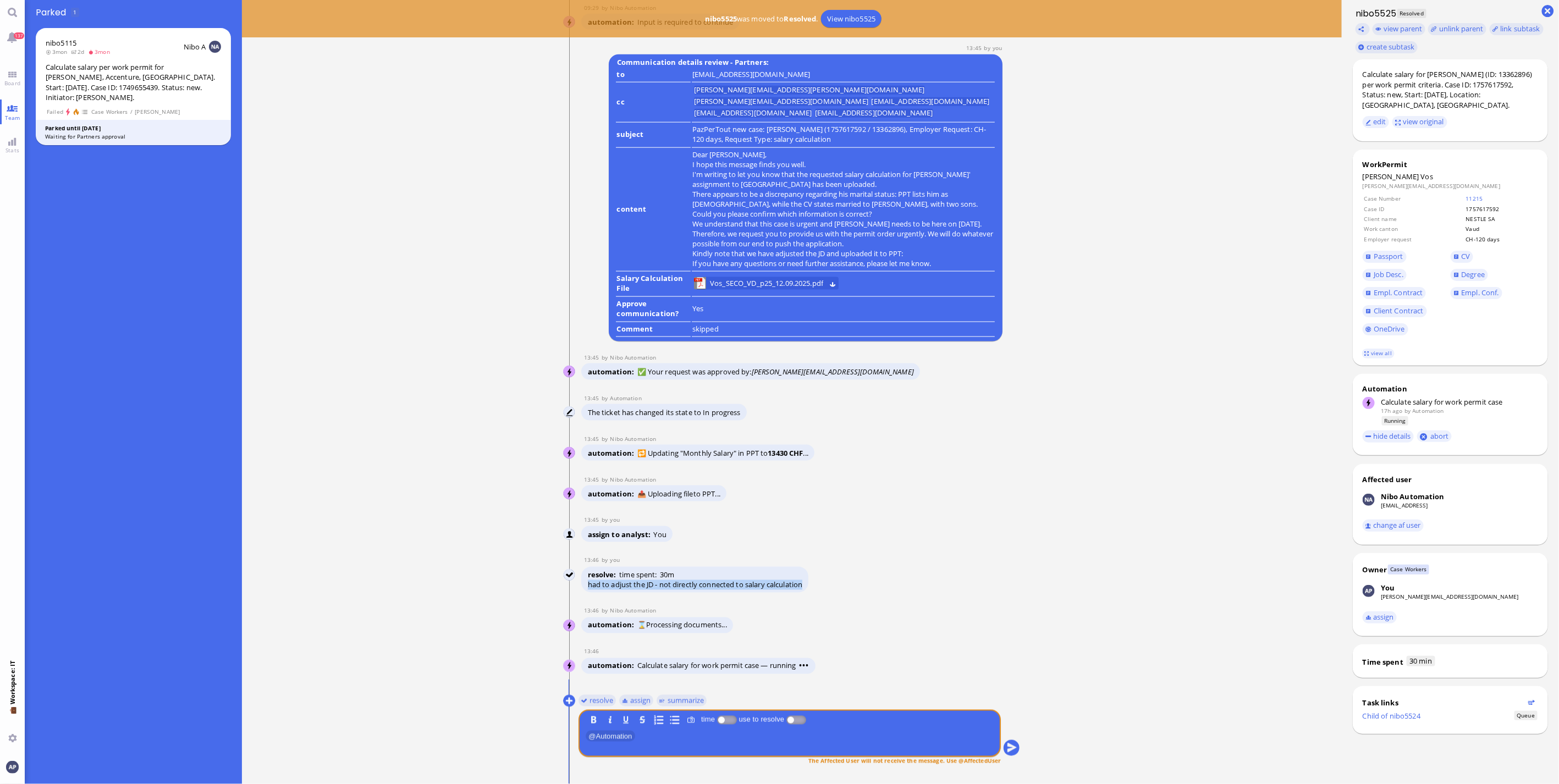
copy conversation-line "had to adjust the JD - not directly connected to salary calculation"
click at [9, 77] on link "Board" at bounding box center [12, 78] width 25 height 25
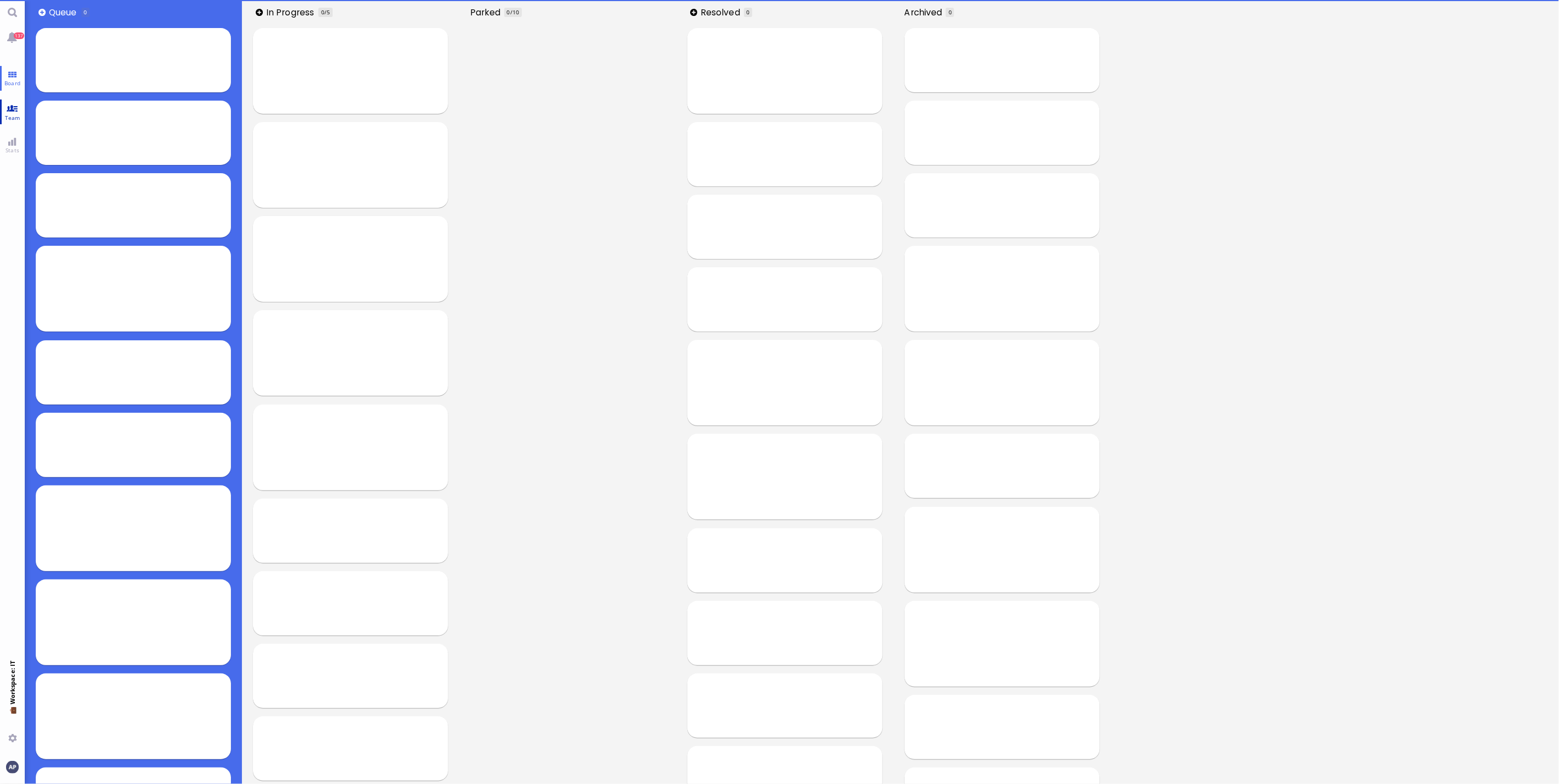
click at [7, 108] on link "Team" at bounding box center [12, 111] width 25 height 25
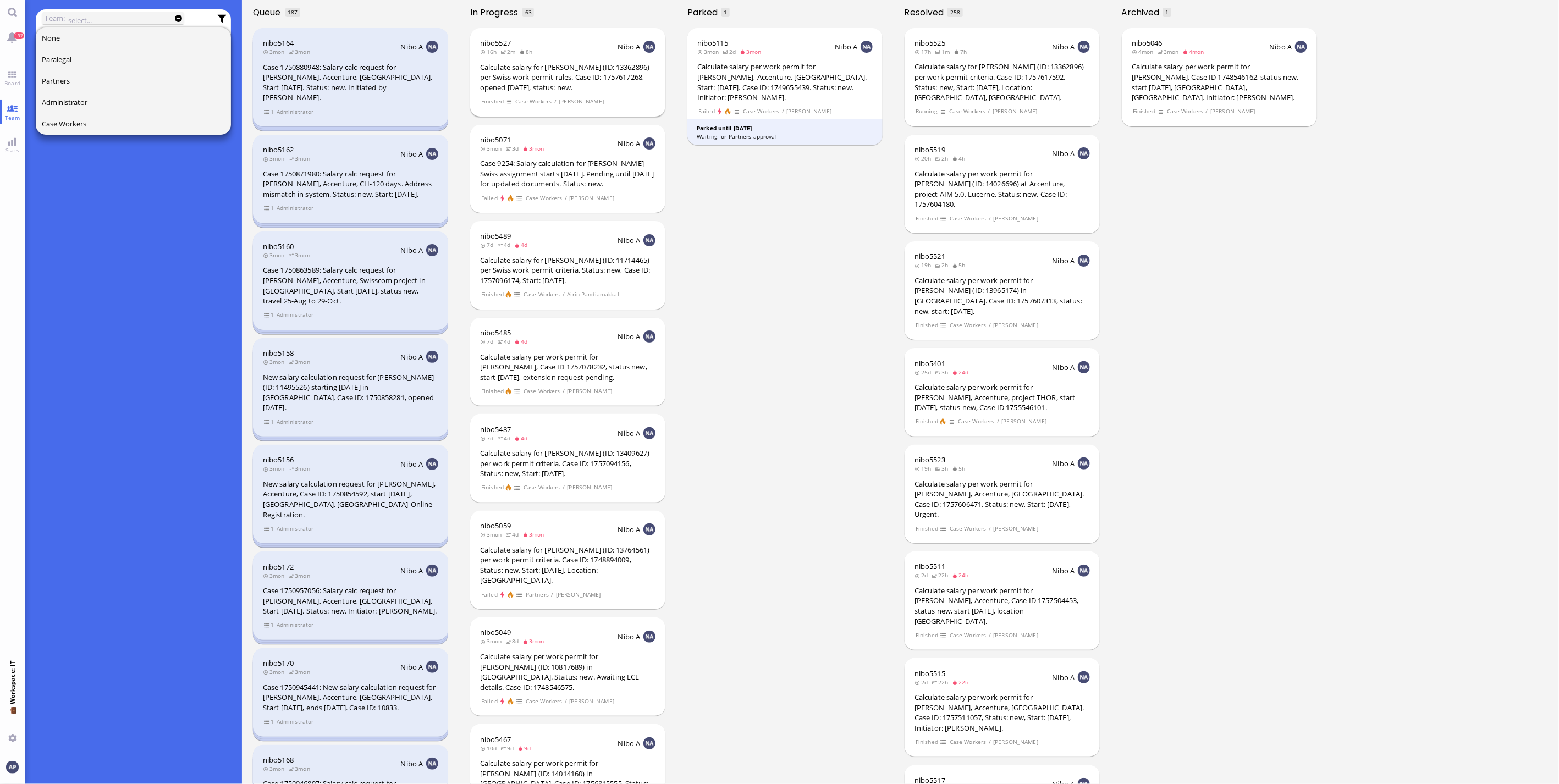
click at [579, 69] on div "Calculate salary for [PERSON_NAME] (ID: 13362896) per Swiss work permit rules. …" at bounding box center [568, 77] width 176 height 31
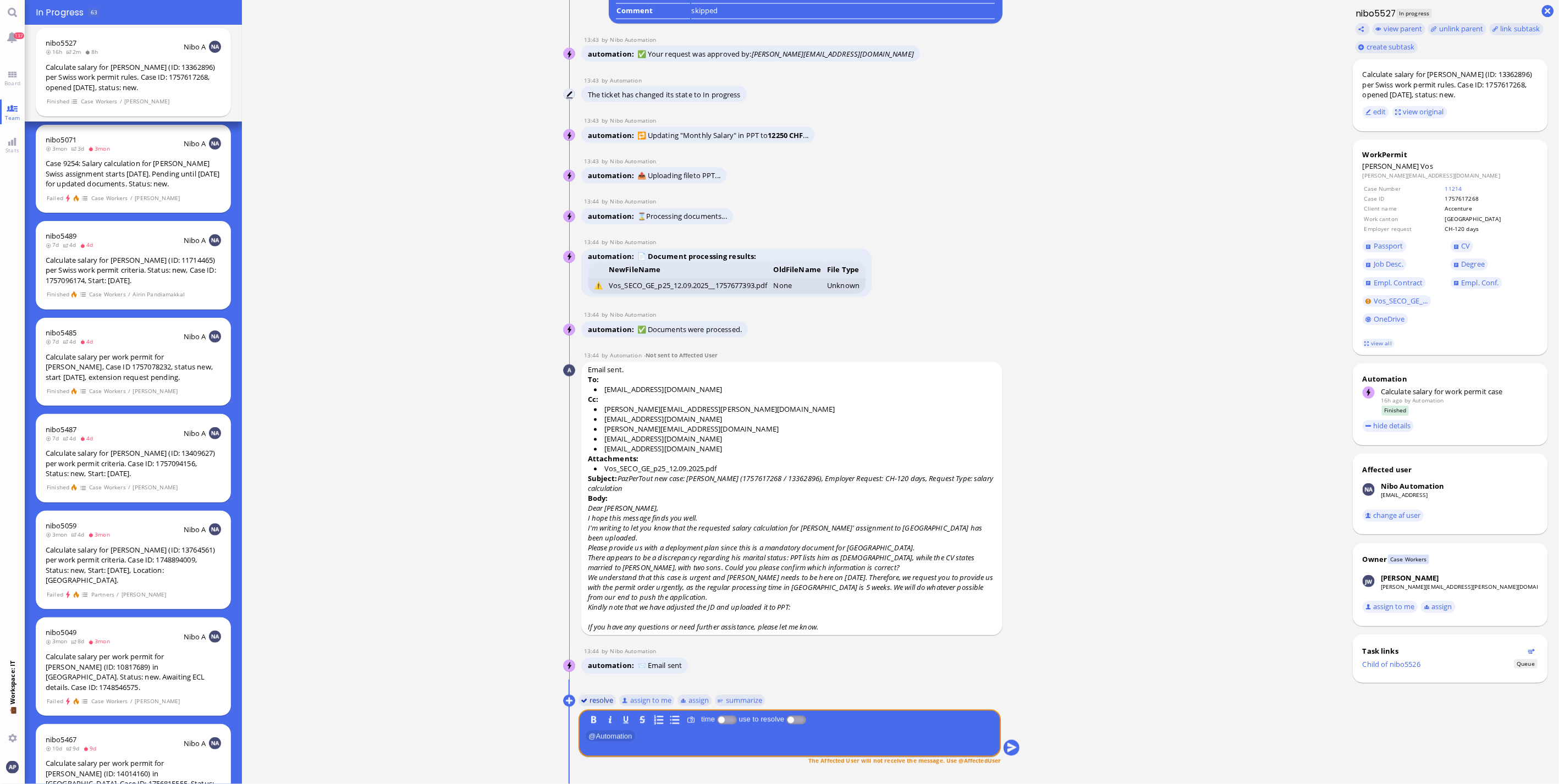
click at [605, 701] on button "resolve" at bounding box center [597, 701] width 38 height 12
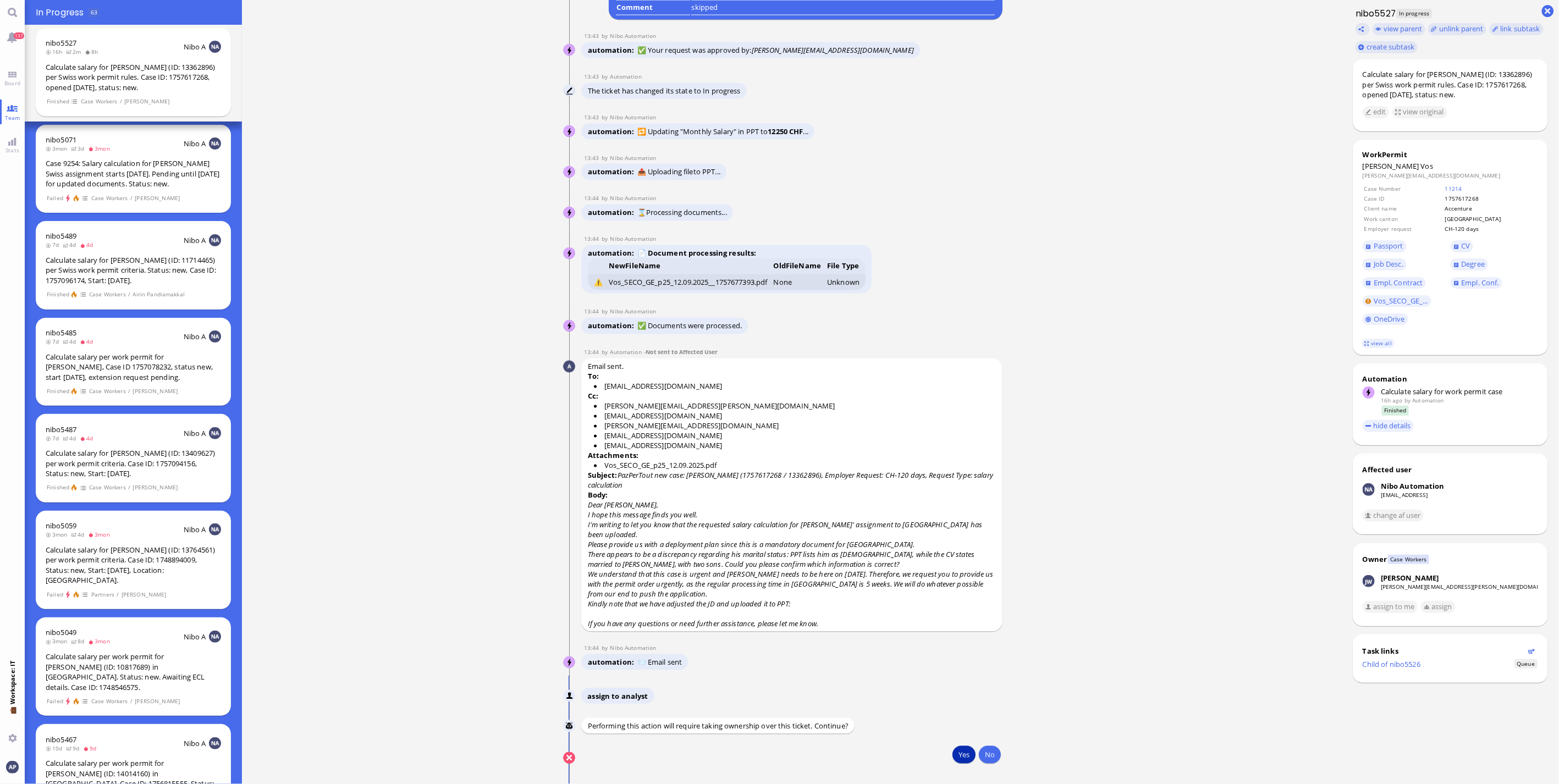
click at [954, 756] on button "Yes" at bounding box center [964, 754] width 23 height 18
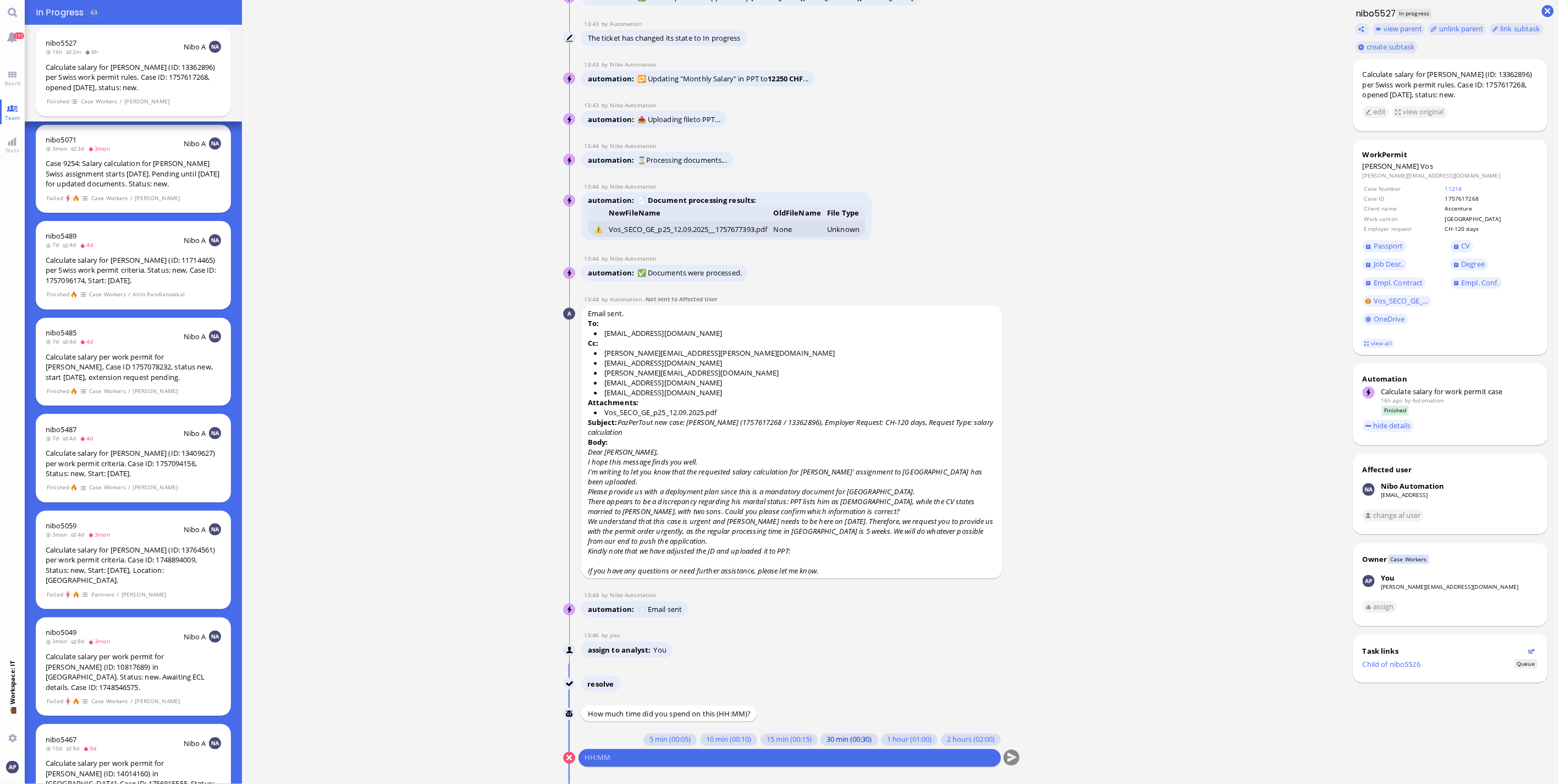
click at [825, 739] on button "30 min (00:30)" at bounding box center [850, 740] width 57 height 12
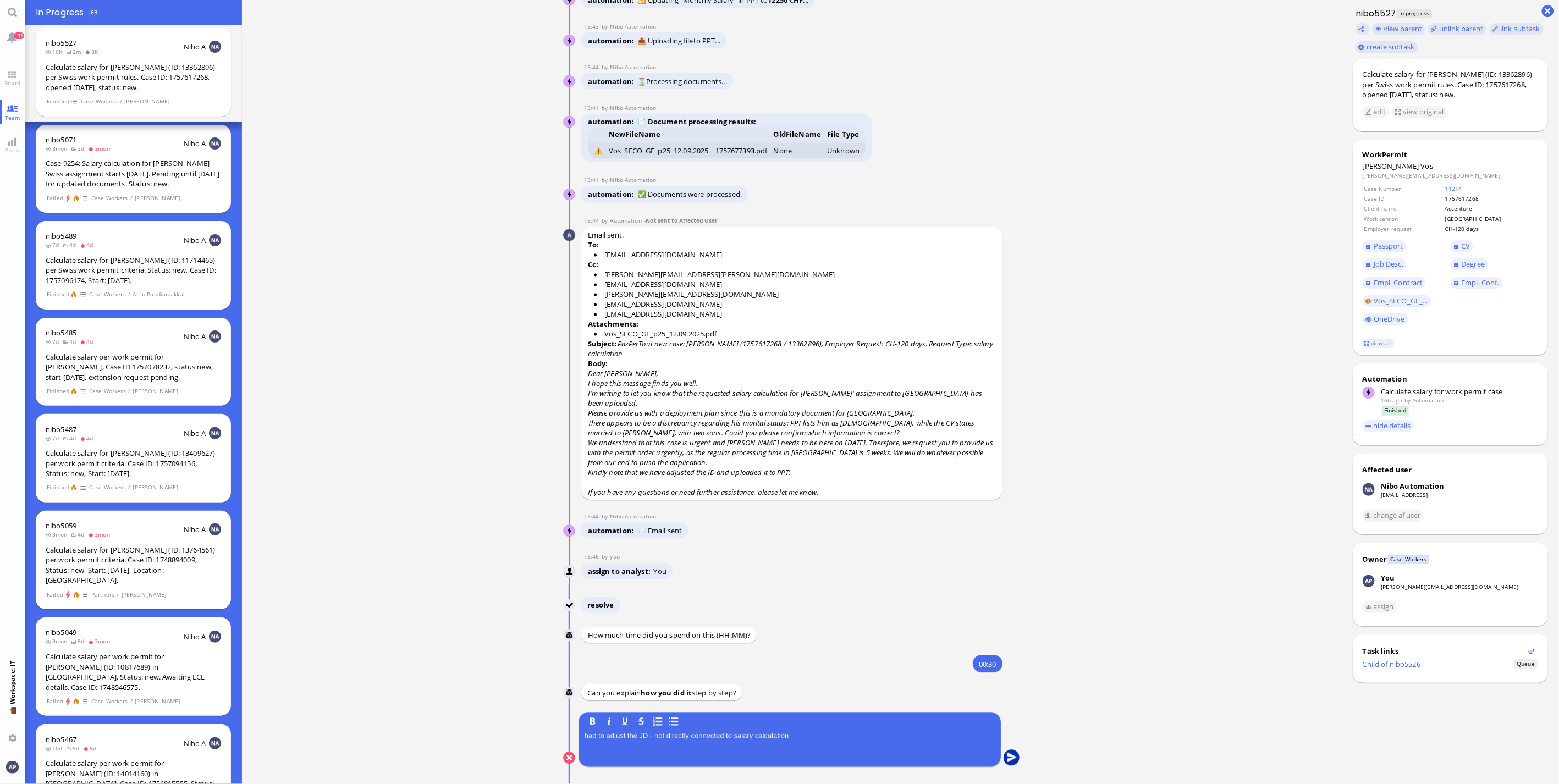
click at [1011, 761] on button "submit" at bounding box center [1011, 758] width 16 height 16
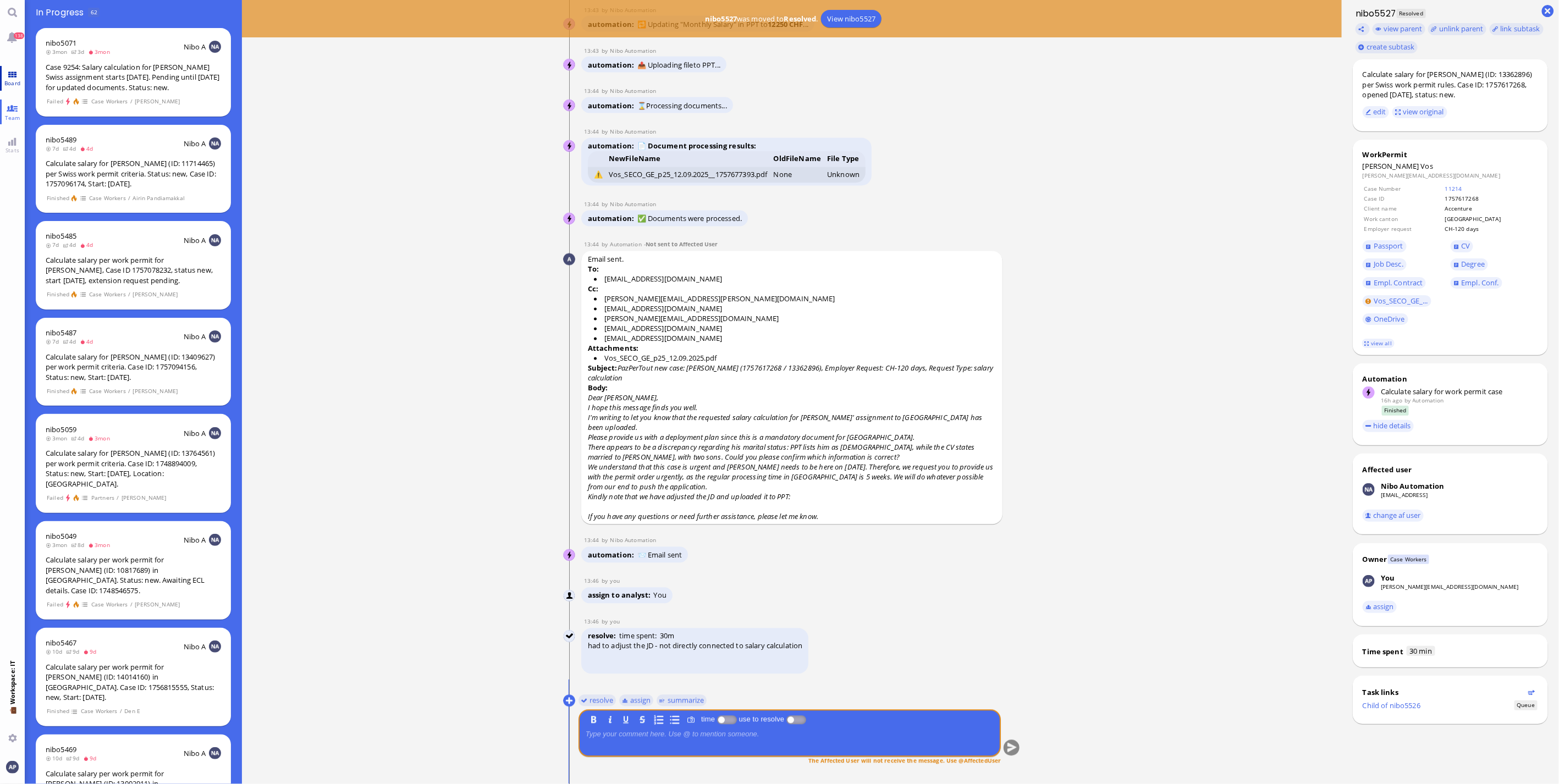
drag, startPoint x: 25, startPoint y: 80, endPoint x: 16, endPoint y: 80, distance: 9.0
click at [25, 80] on ticket "nibo5071 3mon 3d 3mon Nibo A Case 9254: Salary calculation for [PERSON_NAME] Sw…" at bounding box center [133, 73] width 217 height 97
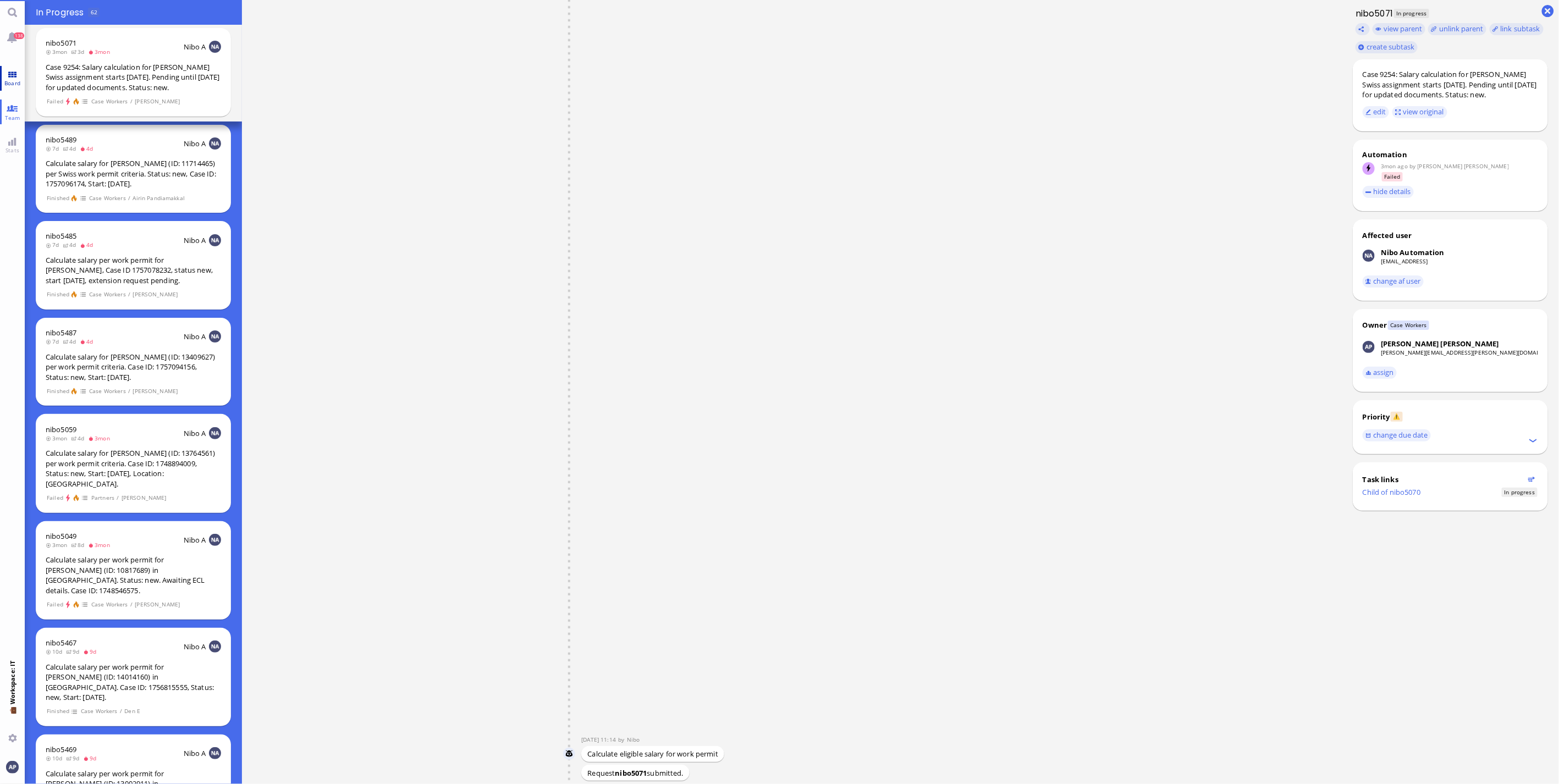
click at [14, 80] on span "Board" at bounding box center [12, 83] width 21 height 8
